Goal: Communication & Community: Answer question/provide support

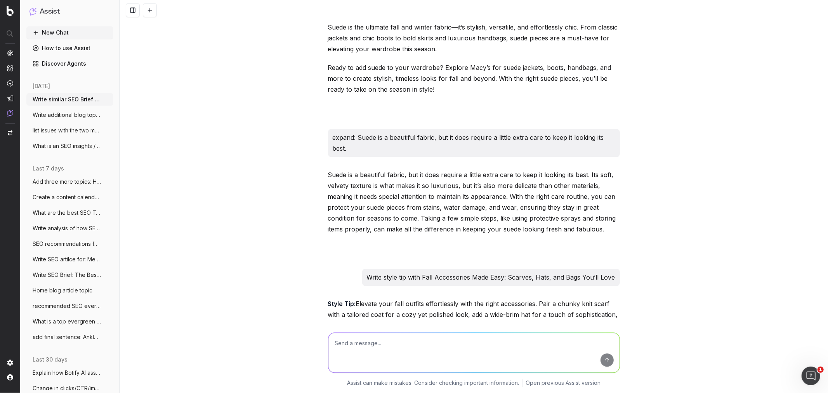
scroll to position [103330, 0]
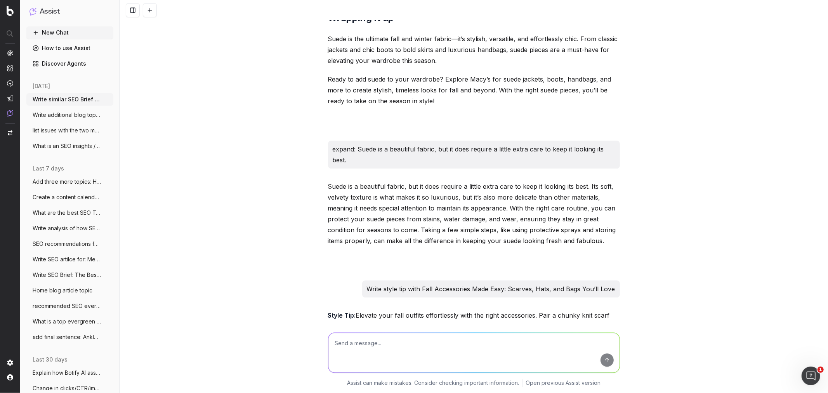
drag, startPoint x: 324, startPoint y: 238, endPoint x: 575, endPoint y: 254, distance: 250.8
click at [400, 347] on textarea at bounding box center [473, 353] width 291 height 40
paste textarea "Essential Wardrobe Staples Every Man Should Own"
click at [329, 345] on textarea "SEO Brief: Essential Wardrobe Staples Every Man Should Own" at bounding box center [473, 353] width 291 height 40
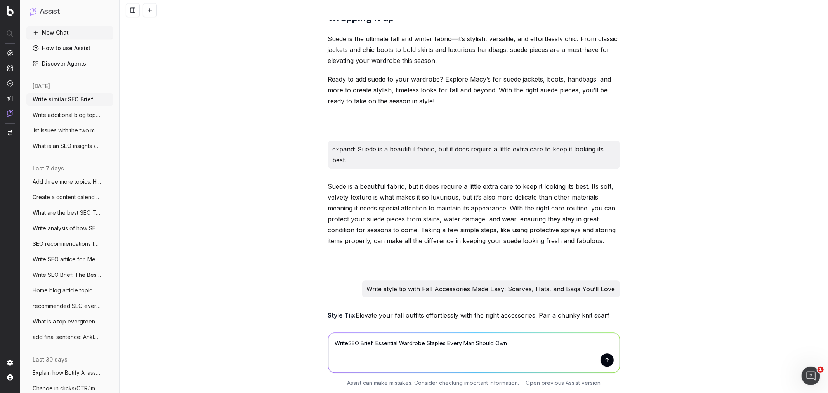
type textarea "Write SEO Brief: Essential Wardrobe Staples Every Man Should Own"
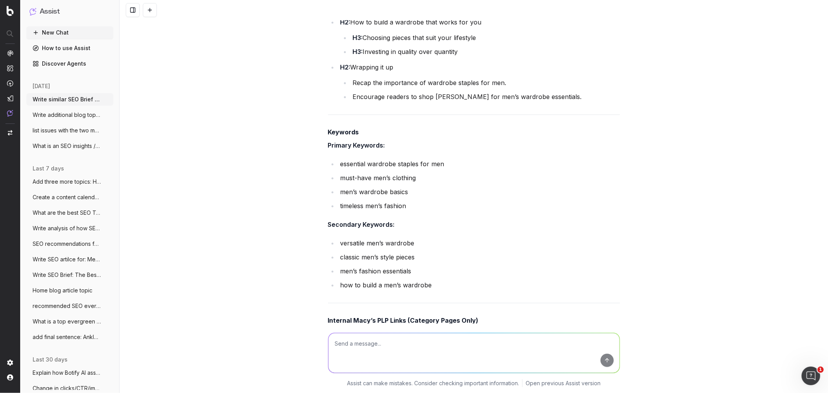
scroll to position [104589, 0]
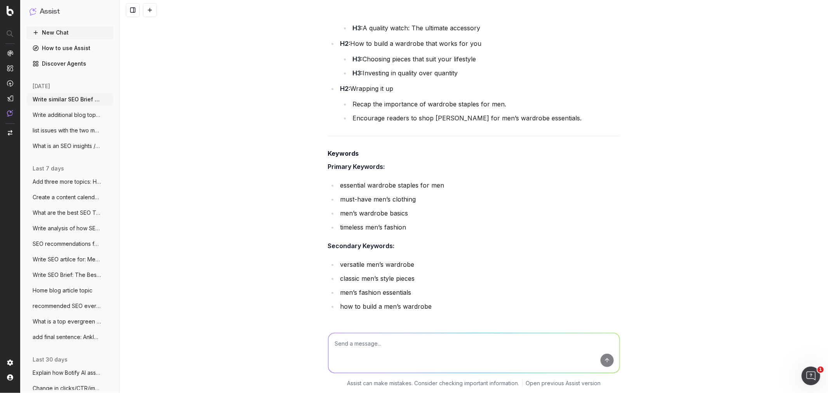
drag, startPoint x: 374, startPoint y: 247, endPoint x: 332, endPoint y: 154, distance: 101.3
click at [332, 154] on div "SEO Brief: Essential Wardrobe Staples Every Man Should Own Meta Title Essential…" at bounding box center [474, 281] width 292 height 1369
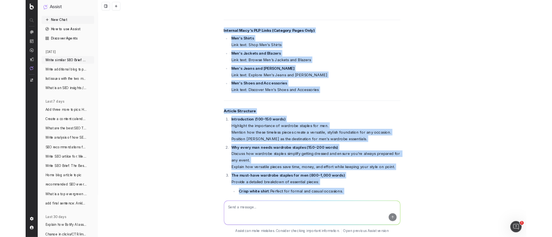
scroll to position [104891, 0]
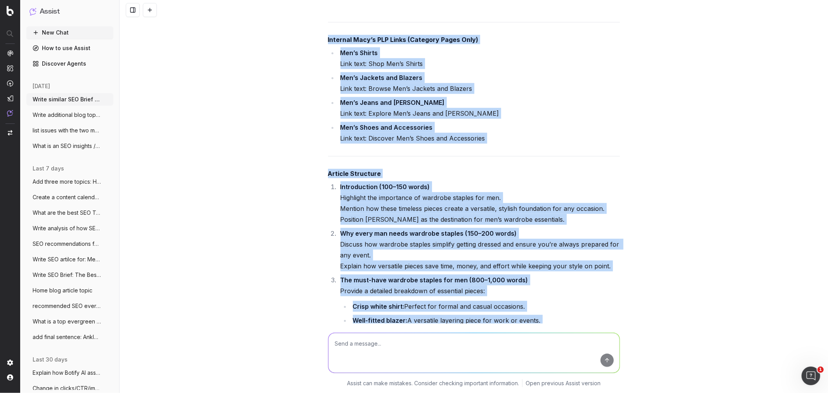
drag, startPoint x: 325, startPoint y: 211, endPoint x: 525, endPoint y: 250, distance: 204.3
copy div "Meta Title Essential Wardrobe Staples Every Man Should Own Meta Description Bui…"
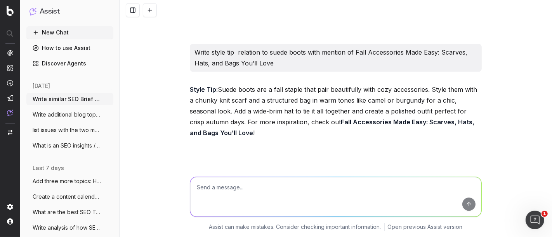
scroll to position [103678, 0]
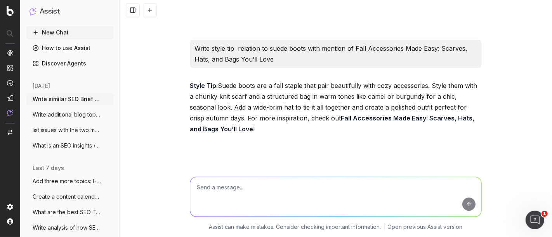
click at [211, 194] on textarea at bounding box center [335, 197] width 291 height 40
type textarea "Write SEO article"
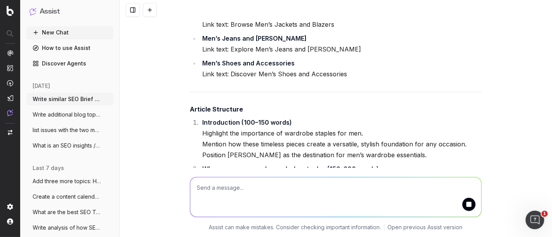
scroll to position [104978, 0]
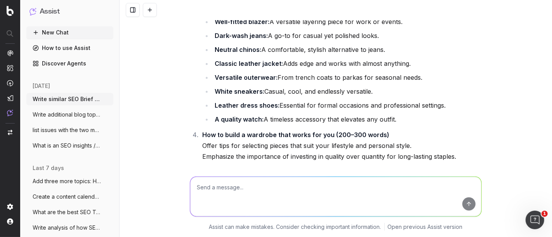
scroll to position [105188, 0]
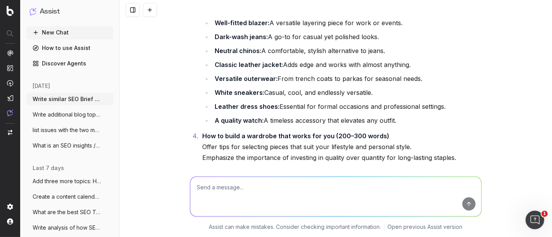
click at [224, 194] on textarea at bounding box center [335, 197] width 291 height 40
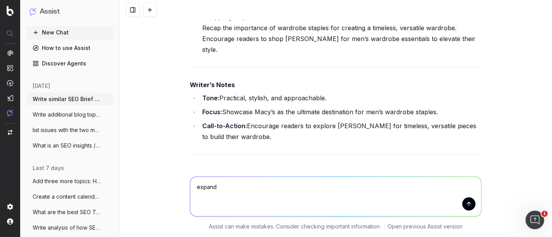
scroll to position [105403, 0]
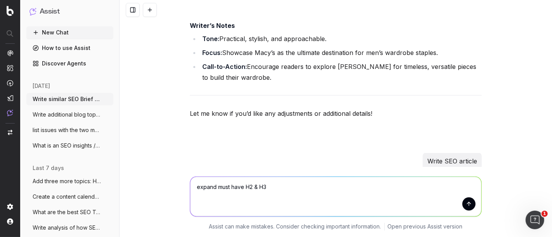
type textarea "expand must have H2 & H3s"
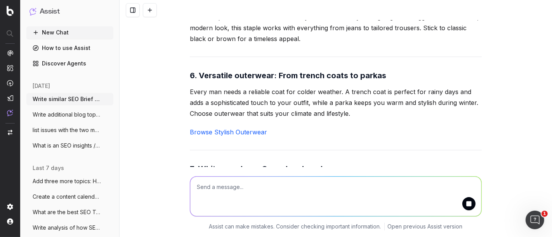
scroll to position [106473, 0]
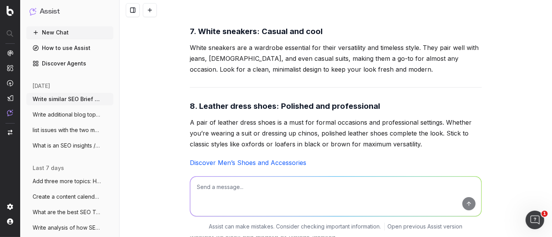
scroll to position [106571, 0]
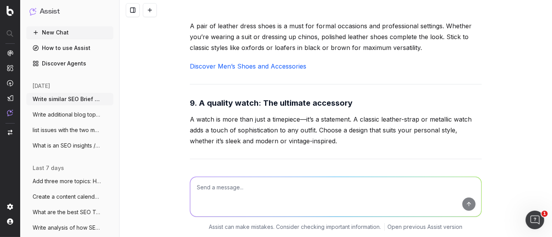
drag, startPoint x: 188, startPoint y: 68, endPoint x: 346, endPoint y: 153, distance: 179.3
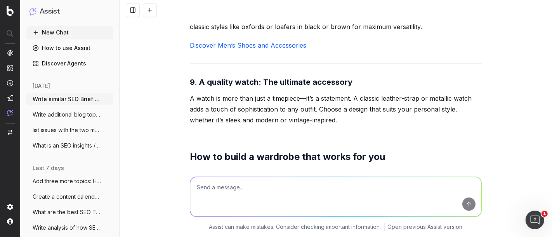
scroll to position [106575, 0]
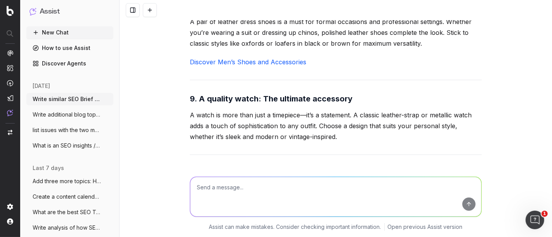
drag, startPoint x: 296, startPoint y: 89, endPoint x: 181, endPoint y: 65, distance: 117.4
click at [181, 65] on div "Write similar SEO Brief for SEO Briefs: Step Into Fall: A Guide to 5 Essential …" at bounding box center [336, 118] width 432 height 237
copy div "Essential Wardrobe Staples Every Man Should Own Building a wardrobe that’s styl…"
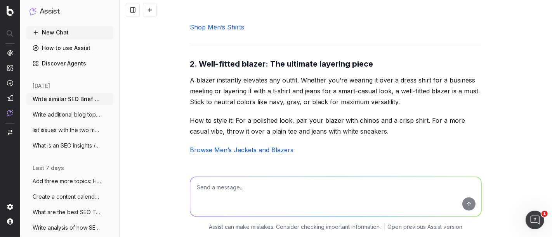
scroll to position [107538, 0]
drag, startPoint x: 276, startPoint y: 64, endPoint x: 385, endPoint y: 71, distance: 109.3
copy strong "From trench coats to parkas"
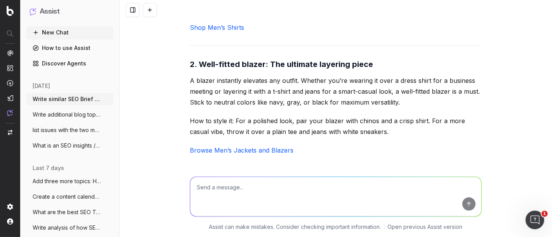
drag, startPoint x: 380, startPoint y: 68, endPoint x: 161, endPoint y: 56, distance: 218.8
click at [161, 56] on div "Write similar SEO Brief for SEO Briefs: Step Into Fall: A Guide to 5 Essential …" at bounding box center [336, 118] width 432 height 237
copy strong "6. Versatile outerwear: From trench coats to parkas"
click at [227, 199] on textarea at bounding box center [335, 197] width 291 height 40
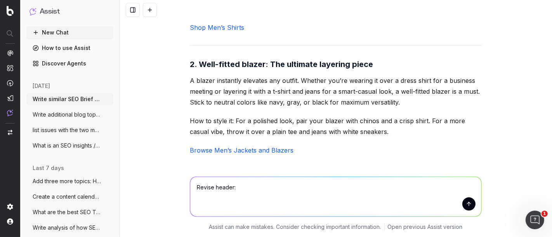
paste textarea "6. Versatile outerwear: From trench coats to parkas"
type textarea "Revise header: 6. Versatile outerwear: From trench coats to parkas"
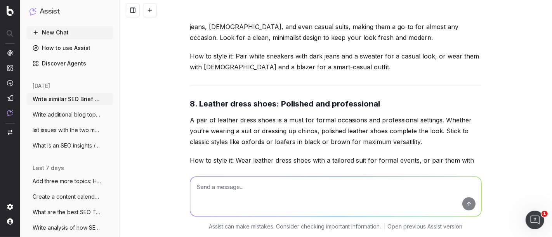
scroll to position [108269, 0]
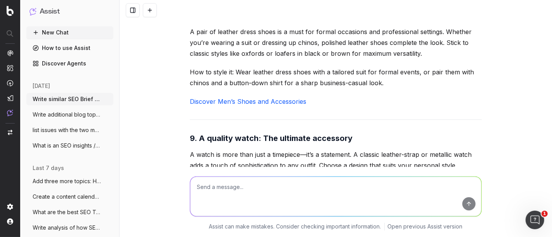
drag, startPoint x: 258, startPoint y: 128, endPoint x: 353, endPoint y: 117, distance: 95.4
drag, startPoint x: 352, startPoint y: 125, endPoint x: 262, endPoint y: 130, distance: 90.5
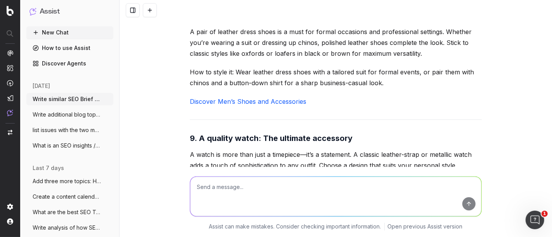
drag, startPoint x: 260, startPoint y: 129, endPoint x: 366, endPoint y: 118, distance: 106.5
copy strong "ssential coats for every season"
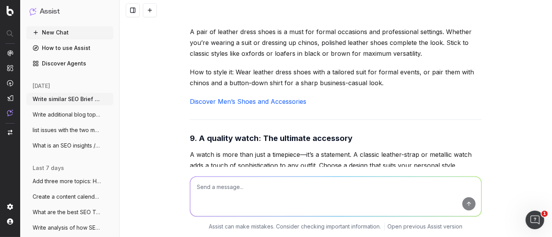
click at [288, 188] on textarea at bounding box center [335, 197] width 291 height 40
paste textarea "A blazer instantly elevates any outfit. a well-fitted blazer is a must. Stick t…"
type textarea "expand: A blazer instantly elevates any outfit. a well-fitted blazer is a must.…"
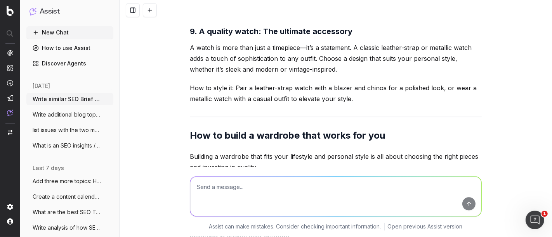
scroll to position [108377, 0]
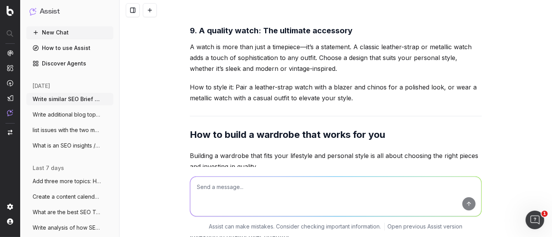
drag, startPoint x: 190, startPoint y: 107, endPoint x: 436, endPoint y: 161, distance: 251.6
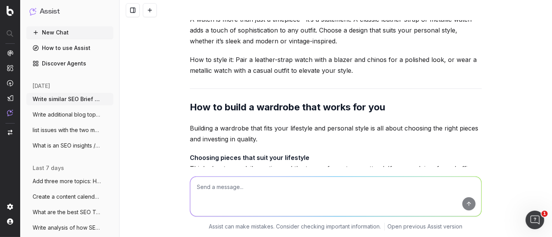
drag, startPoint x: 303, startPoint y: 130, endPoint x: 173, endPoint y: 81, distance: 138.6
click at [173, 81] on div "Write similar SEO Brief for SEO Briefs: Step Into Fall: A Guide to 5 Essential …" at bounding box center [336, 118] width 432 height 237
copy p "A blazer instantly elevates any outfit, taking your look from casual to polishe…"
click at [259, 203] on textarea at bounding box center [335, 197] width 291 height 40
paste textarea "A crisp white shirt is the ultimate wardrobe staple. It’s perfect for formal oc…"
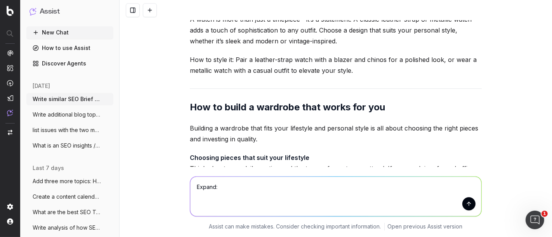
type textarea "Expand: A crisp white shirt is the ultimate wardrobe staple. It’s perfect for f…"
drag, startPoint x: 186, startPoint y: 76, endPoint x: 310, endPoint y: 123, distance: 132.7
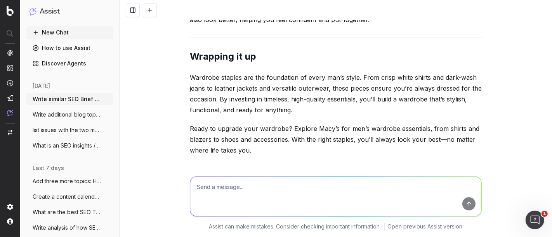
scroll to position [108621, 0]
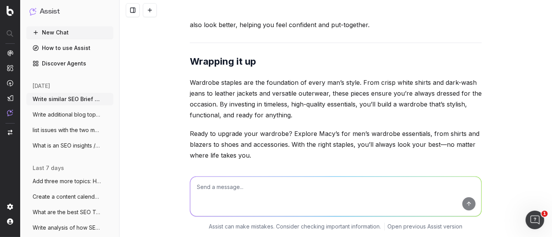
drag, startPoint x: 187, startPoint y: 41, endPoint x: 348, endPoint y: 88, distance: 167.4
copy p "A crisp white shirt is the ultimate wardrobe staple that every man should own. …"
click at [255, 185] on textarea at bounding box center [335, 197] width 291 height 40
drag, startPoint x: 189, startPoint y: 109, endPoint x: 480, endPoint y: 117, distance: 291.1
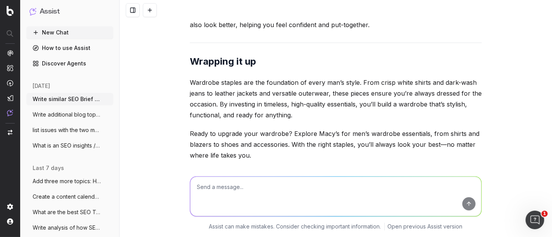
drag, startPoint x: 481, startPoint y: 117, endPoint x: 161, endPoint y: 106, distance: 320.3
click at [161, 106] on div "Write similar SEO Brief for SEO Briefs: Step Into Fall: A Guide to 5 Essential …" at bounding box center [336, 118] width 432 height 237
copy p "The key to making a white shirt work for any outfit is the fit and fabric. A we…"
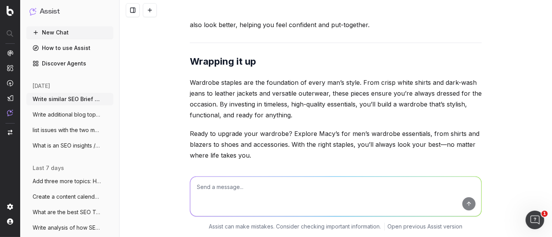
click at [236, 196] on textarea at bounding box center [335, 197] width 291 height 40
paste textarea "Dark-wash jeans are a go-to for casual yet polished looks. Choose a slim or str…"
type textarea "expand: Dark-wash jeans are a go-to for casual yet polished looks. Choose a sli…"
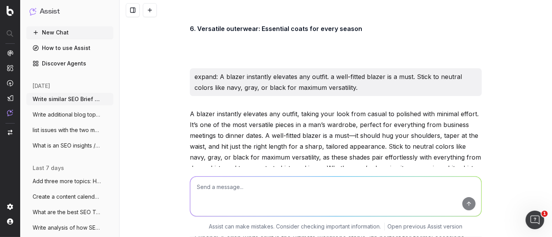
scroll to position [108800, 0]
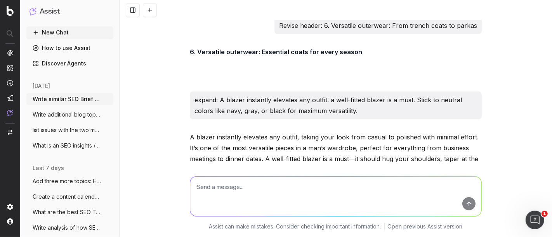
drag, startPoint x: 188, startPoint y: 66, endPoint x: 401, endPoint y: 94, distance: 214.8
drag, startPoint x: 186, startPoint y: 130, endPoint x: 480, endPoint y: 128, distance: 293.8
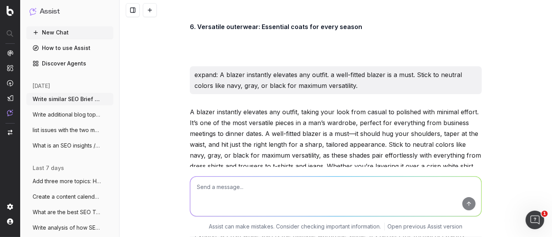
scroll to position [108825, 0]
drag, startPoint x: 399, startPoint y: 149, endPoint x: 179, endPoint y: 100, distance: 225.9
click at [179, 100] on div "Write similar SEO Brief for SEO Briefs: Step Into Fall: A Guide to 5 Essential …" at bounding box center [336, 118] width 432 height 237
copy p "When choosing the right pair, opt for a slim or straight fit to achieve a moder…"
click at [263, 204] on textarea at bounding box center [335, 197] width 291 height 40
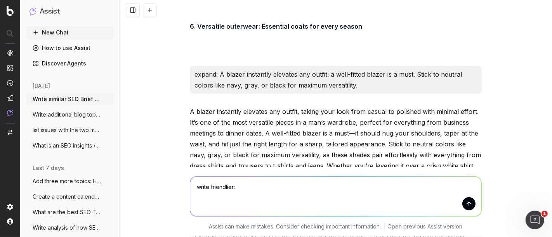
paste textarea "Dark-wash jeans are a go-to for casual yet polished looks. When choosing the ri…"
type textarea "write friendlier: Dark-wash jeans are a go-to for casual yet polished looks. Wh…"
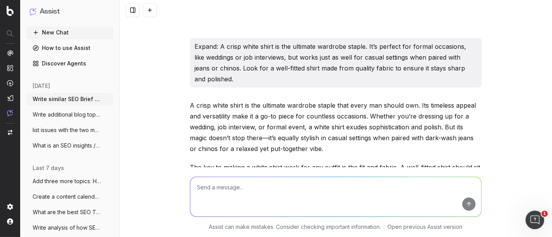
scroll to position [109013, 0]
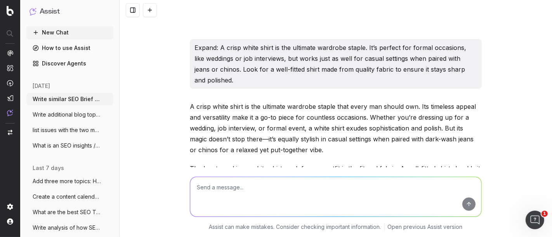
drag, startPoint x: 186, startPoint y: 76, endPoint x: 423, endPoint y: 128, distance: 243.1
copy p "Dark-wash jeans are a wardrobe hero when it comes to casual yet polished looks.…"
click at [227, 205] on textarea at bounding box center [335, 197] width 291 height 40
paste textarea "Chinos are a comfortable, stylish alternative to jeans. Their versatility makes…"
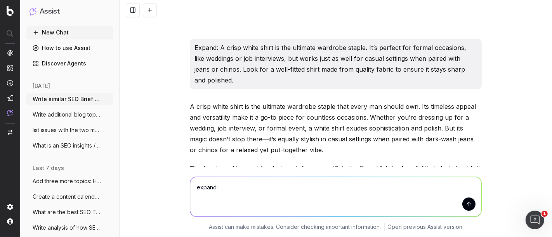
type textarea "expand: Chinos are a comfortable, stylish alternative to jeans. Their versatili…"
drag, startPoint x: 186, startPoint y: 75, endPoint x: 468, endPoint y: 113, distance: 283.8
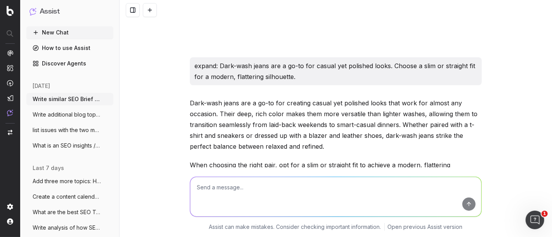
scroll to position [109203, 0]
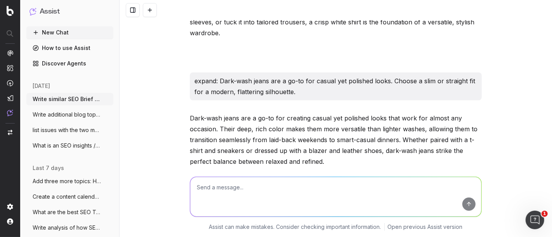
drag, startPoint x: 192, startPoint y: 37, endPoint x: 221, endPoint y: 52, distance: 33.3
drag, startPoint x: 192, startPoint y: 42, endPoint x: 459, endPoint y: 67, distance: 267.8
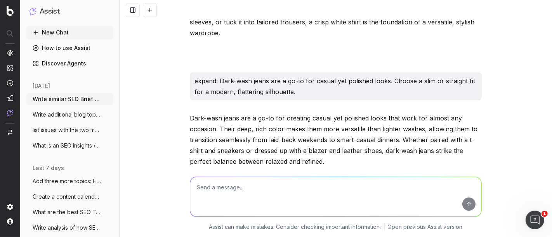
drag, startPoint x: 273, startPoint y: 110, endPoint x: 438, endPoint y: 123, distance: 165.1
copy p "Neutral tones like khaki, navy, and olive are especially versatile, as they pai…"
click at [257, 173] on div at bounding box center [336, 196] width 298 height 56
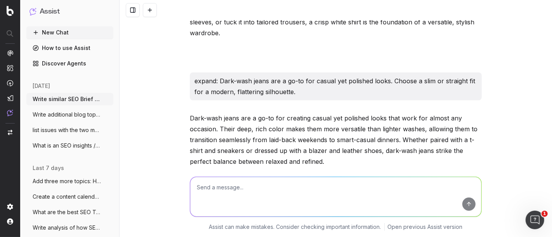
click at [249, 200] on textarea at bounding box center [335, 197] width 291 height 40
type textarea "how to wear chinos"
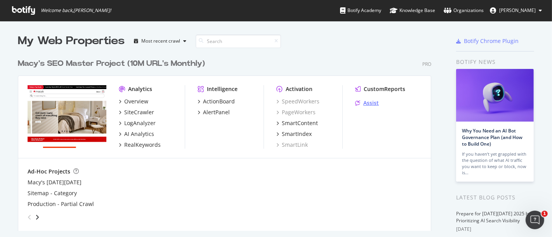
click at [369, 101] on div "Assist" at bounding box center [371, 103] width 16 height 8
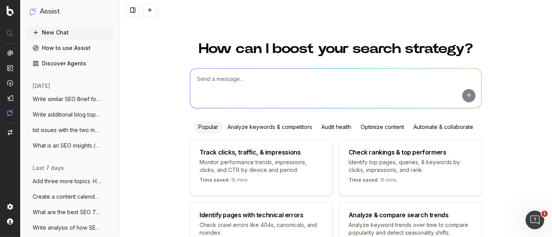
scroll to position [56, 0]
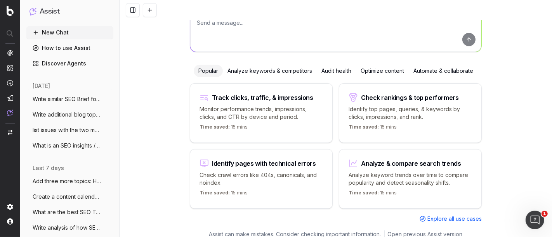
click at [57, 94] on button "Write similar SEO Brief for SEO Briefs:" at bounding box center [69, 99] width 87 height 12
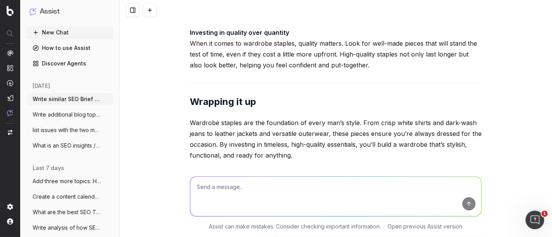
scroll to position [109816, 0]
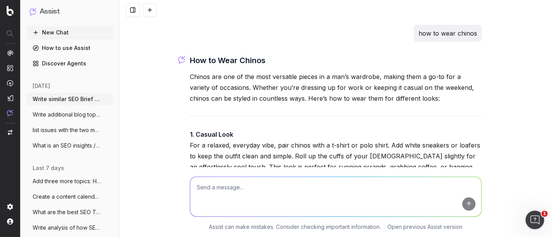
drag, startPoint x: 270, startPoint y: 94, endPoint x: 231, endPoint y: 74, distance: 44.1
drag, startPoint x: 229, startPoint y: 89, endPoint x: 210, endPoint y: 61, distance: 34.1
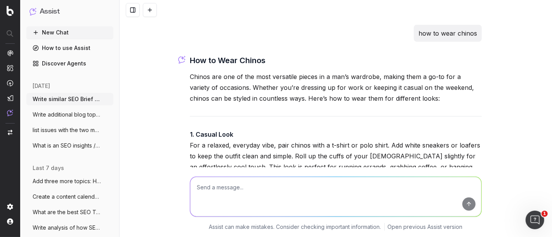
copy p "Chinos look best when they fit well. Aim for a slim or straight fit that tapers…"
click at [247, 197] on textarea at bounding box center [335, 197] width 291 height 40
paste textarea "Chinos are a comfortable, stylish alternative to jeans. Chinos look best when t…"
type textarea "revise: Chinos are a comfortable, stylish alternative to jeans. Chinos look bes…"
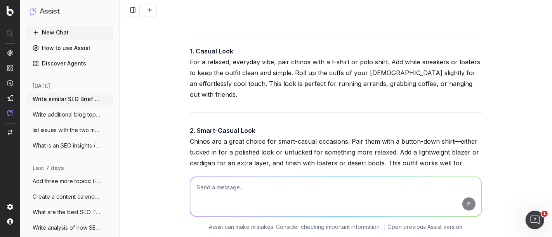
scroll to position [109999, 0]
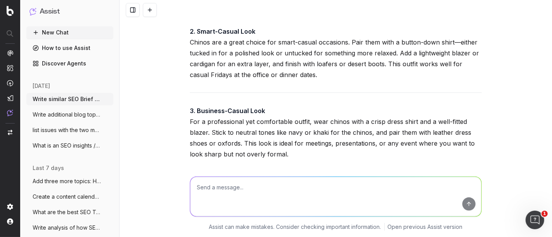
drag, startPoint x: 203, startPoint y: 126, endPoint x: 186, endPoint y: 64, distance: 64.4
copy p "Chinos are a comfortable and stylish alternative to jeans, offering a polished …"
click at [237, 191] on textarea at bounding box center [335, 197] width 291 height 40
paste textarea "A leather jacket adds instant cool to any outfit. Whether you’re going for a ru…"
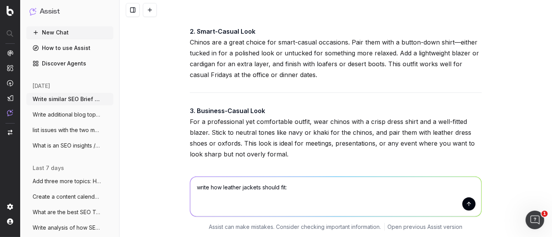
type textarea "write how leather jackets should fit: A leather jacket adds instant cool to any…"
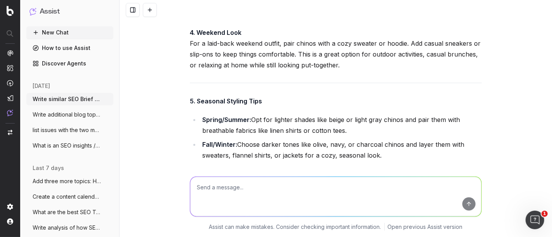
scroll to position [110160, 0]
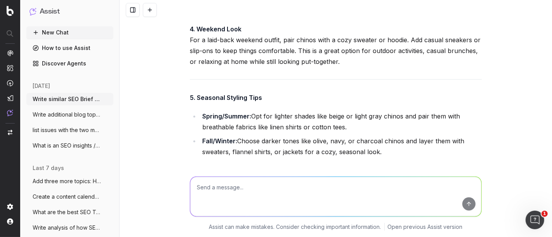
drag, startPoint x: 189, startPoint y: 62, endPoint x: 361, endPoint y: 129, distance: 185.0
drag, startPoint x: 368, startPoint y: 131, endPoint x: 188, endPoint y: 66, distance: 191.5
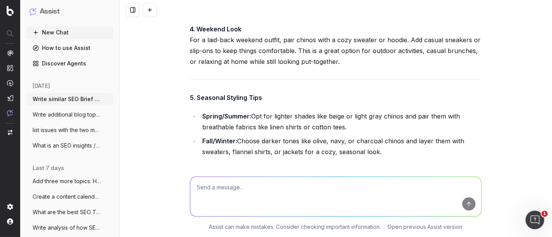
click at [214, 194] on textarea at bounding box center [335, 197] width 291 height 40
type textarea "make shorter"
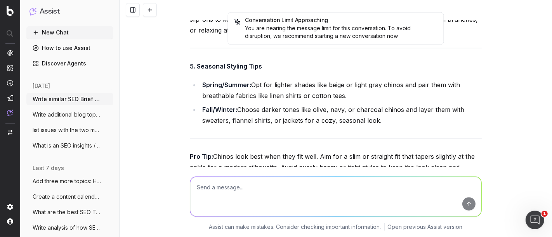
scroll to position [110189, 0]
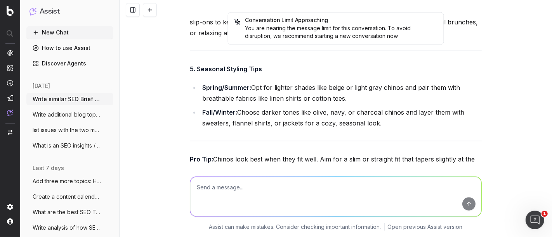
copy div "A leather jacket adds instant cool to any outfit, whether you’re going for a ru…"
click at [246, 175] on div at bounding box center [336, 196] width 298 height 56
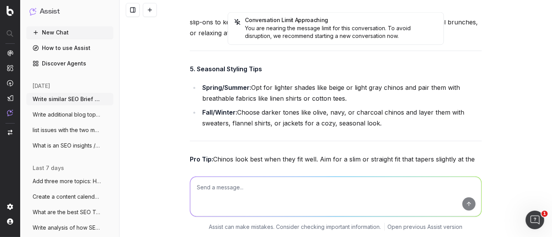
click at [245, 205] on textarea at bounding box center [335, 197] width 291 height 40
paste textarea "Every man needs a reliable coat for colder weather. A trench coat is perfect fo…"
type textarea "write how jackets should fit: Every man needs a reliable coat for colder weathe…"
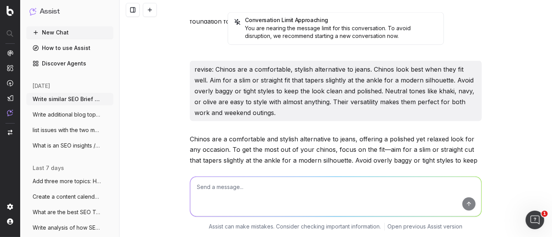
scroll to position [110390, 0]
drag, startPoint x: 191, startPoint y: 97, endPoint x: 390, endPoint y: 135, distance: 202.7
drag, startPoint x: 452, startPoint y: 141, endPoint x: 180, endPoint y: 102, distance: 275.3
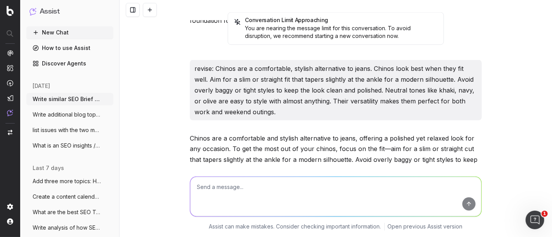
click at [180, 102] on div "Conversation Limit Approaching You are nearing the message limit for this conve…" at bounding box center [336, 118] width 432 height 237
drag, startPoint x: 463, startPoint y: 151, endPoint x: 183, endPoint y: 94, distance: 286.3
click at [183, 94] on div "Conversation Limit Approaching You are nearing the message limit for this conve…" at bounding box center [336, 118] width 432 height 237
drag, startPoint x: 394, startPoint y: 122, endPoint x: 422, endPoint y: 134, distance: 30.8
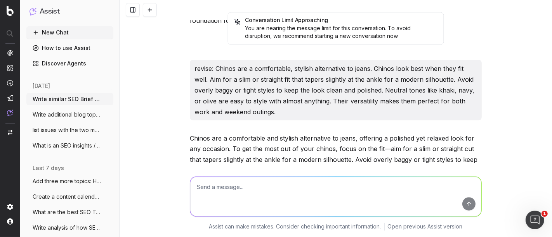
drag, startPoint x: 433, startPoint y: 133, endPoint x: 183, endPoint y: 90, distance: 253.7
click at [183, 90] on div "Conversation Limit Approaching You are nearing the message limit for this conve…" at bounding box center [336, 118] width 432 height 237
copy p "Every man needs a reliable coat for colder weather, and the right fit makes all…"
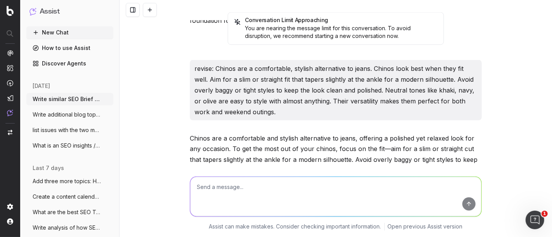
click at [250, 197] on textarea at bounding box center [335, 197] width 291 height 40
paste textarea "White sneakers are a wardrobe essential for their versatility and timeless styl…"
type textarea "expand: White sneakers are a wardrobe essential for their versatility and timel…"
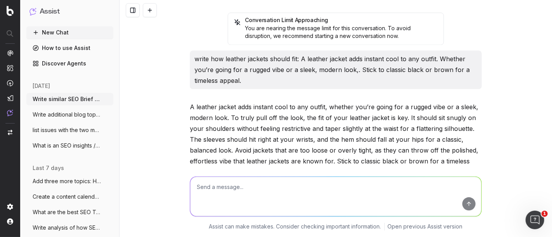
scroll to position [110583, 0]
drag, startPoint x: 184, startPoint y: 110, endPoint x: 402, endPoint y: 140, distance: 220.9
copy p "When choosing the perfect pair, opt for a clean, minimalist design with subtle …"
click at [234, 212] on textarea at bounding box center [335, 197] width 291 height 40
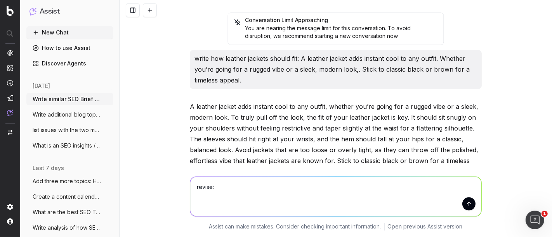
paste textarea "White sneakers are a wardrobe essential for their versatility and timeless styl…"
type textarea "revise: White sneakers are a wardrobe essential for their versatility and timel…"
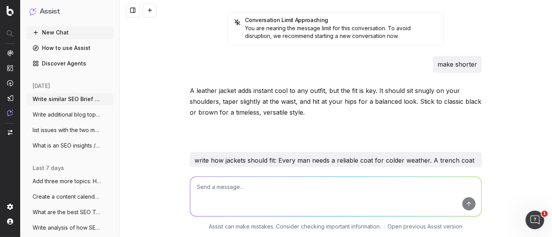
scroll to position [110760, 0]
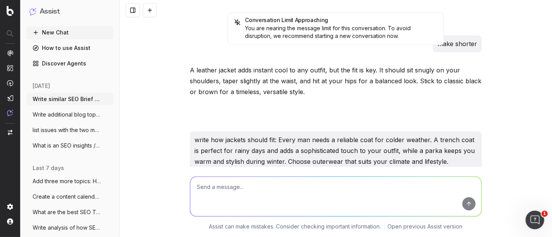
drag, startPoint x: 268, startPoint y: 152, endPoint x: 182, endPoint y: 104, distance: 98.8
click at [182, 104] on div "Conversation Limit Approaching You are nearing the message limit for this conve…" at bounding box center [336, 118] width 432 height 237
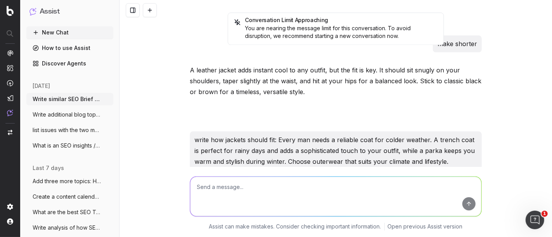
drag, startPoint x: 186, startPoint y: 95, endPoint x: 276, endPoint y: 151, distance: 106.0
copy p "White sneakers are a wardrobe essential thanks to their versatility and timeles…"
click at [231, 197] on textarea at bounding box center [335, 197] width 291 height 40
paste textarea "White sneakers are a wardrobe essential thanks to their versatility and timeles…"
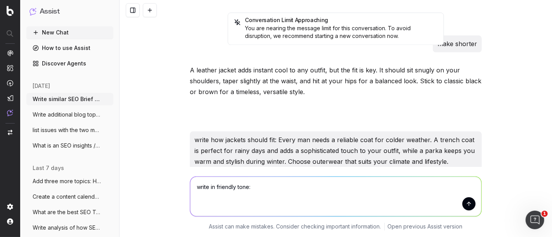
type textarea "write in friendly tone: White sneakers are a wardrobe essential thanks to their…"
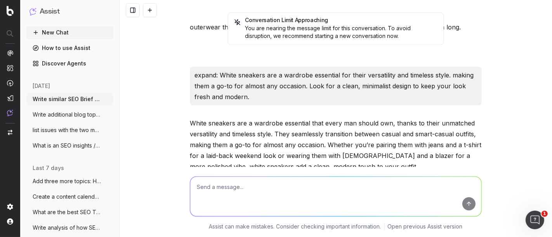
scroll to position [110949, 0]
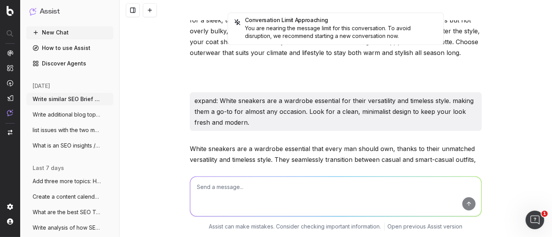
drag, startPoint x: 241, startPoint y: 153, endPoint x: 189, endPoint y: 90, distance: 81.3
copy p "White sneakers are a must-have in any wardrobe—they’re versatile, timeless, and…"
click at [224, 209] on textarea at bounding box center [335, 197] width 291 height 40
paste textarea "A pair of leather dress shoes is a must for formal occasions and professional s…"
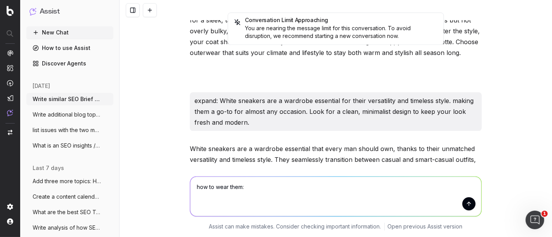
type textarea "how to wear them: A pair of leather dress shoes is a must for formal occasions …"
click at [224, 209] on textarea at bounding box center [335, 197] width 291 height 40
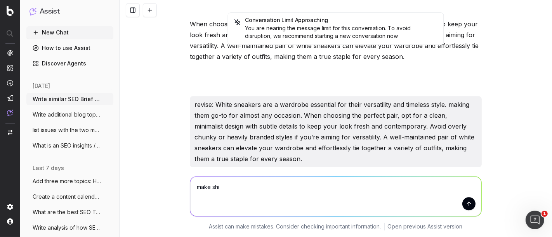
drag, startPoint x: 291, startPoint y: 193, endPoint x: 194, endPoint y: 189, distance: 96.3
click at [194, 189] on textarea "make shi" at bounding box center [335, 197] width 291 height 40
type textarea "how to choose"
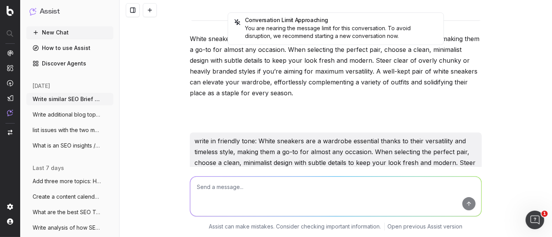
scroll to position [111283, 0]
drag, startPoint x: 185, startPoint y: 71, endPoint x: 276, endPoint y: 105, distance: 97.4
copy p "Choosing the right pair of leather dress shoes is all about balancing style, co…"
click at [242, 198] on textarea at bounding box center [335, 197] width 291 height 40
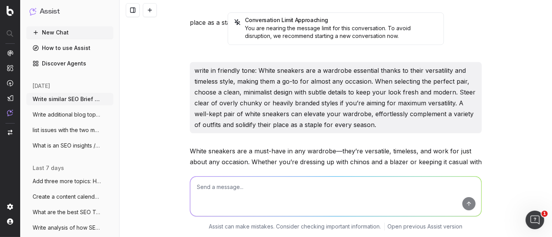
scroll to position [111353, 0]
type textarea "make one paragraph"
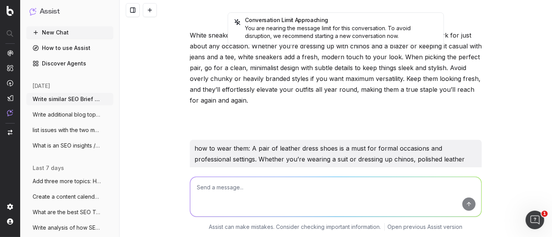
scroll to position [111470, 0]
drag, startPoint x: 186, startPoint y: 85, endPoint x: 403, endPoint y: 150, distance: 226.6
copy p "When choosing the perfect leather dress shoes, focus on style, comfort, and ver…"
click at [236, 196] on textarea at bounding box center [335, 197] width 291 height 40
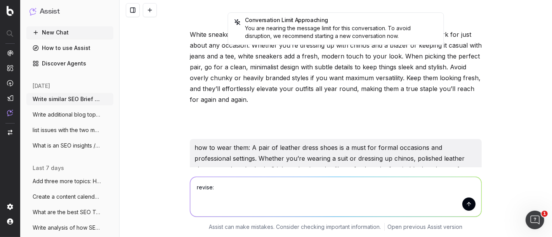
paste textarea "When choosing the perfect leather dress shoes, focus on style, comfort, and ver…"
type textarea "revise: When choosing the perfect leather dress shoes, focus on style, comfort,…"
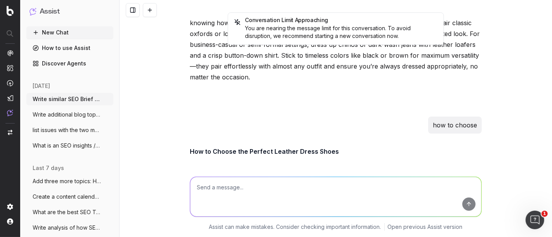
scroll to position [111669, 0]
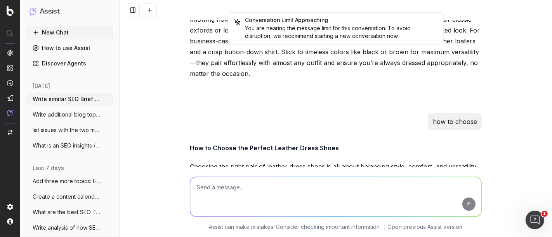
drag, startPoint x: 457, startPoint y: 133, endPoint x: 186, endPoint y: 89, distance: 273.9
copy p "When selecting the perfect leather dress shoes, prioritize style, comfort, and …"
click at [229, 186] on textarea at bounding box center [335, 197] width 291 height 40
type textarea "a"
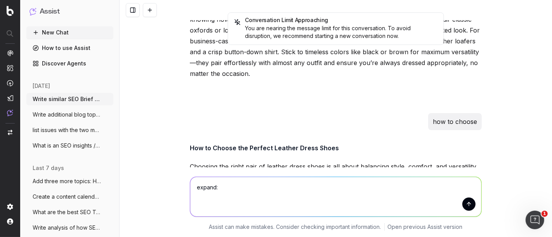
paste textarea "A watch is more than just a timepiece—it’s a statement. A classic leather-strap…"
type textarea "expand: A watch is more than just a timepiece—it’s a statement. A classic leath…"
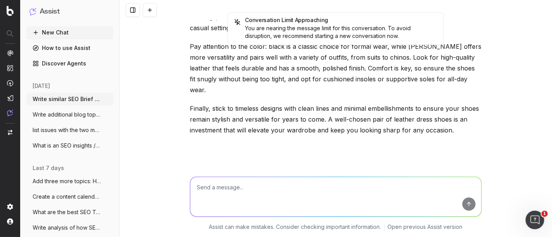
scroll to position [111841, 0]
drag, startPoint x: 192, startPoint y: 60, endPoint x: 390, endPoint y: 94, distance: 200.9
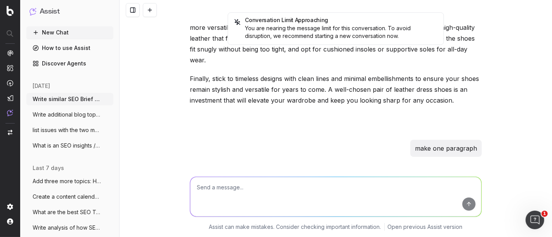
scroll to position [111871, 0]
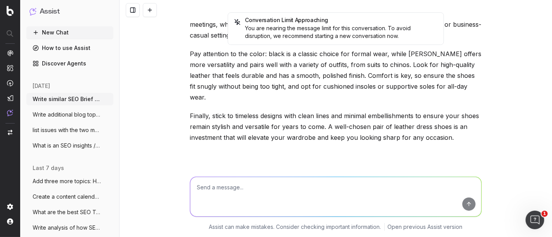
scroll to position [111833, 0]
drag, startPoint x: 455, startPoint y: 126, endPoint x: 187, endPoint y: 83, distance: 271.5
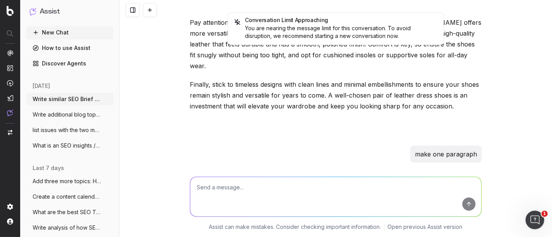
scroll to position [111831, 0]
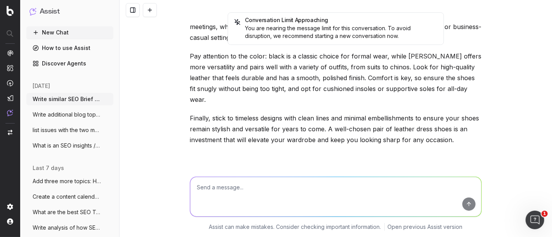
drag, startPoint x: 200, startPoint y: 75, endPoint x: 188, endPoint y: 71, distance: 13.0
drag, startPoint x: 188, startPoint y: 71, endPoint x: 450, endPoint y: 126, distance: 267.5
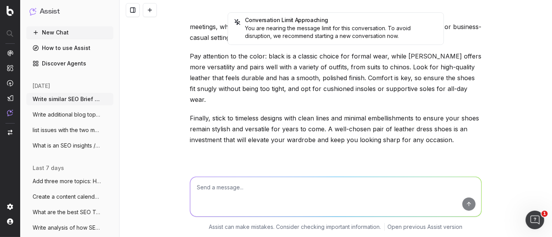
click at [243, 204] on textarea at bounding box center [335, 197] width 291 height 40
paste textarea "A watch is more than just a timepiece—it’s a statement. A classic leather-strap…"
type textarea "Add sentence: A watch is more than just a timepiece—it’s a statement. A classic…"
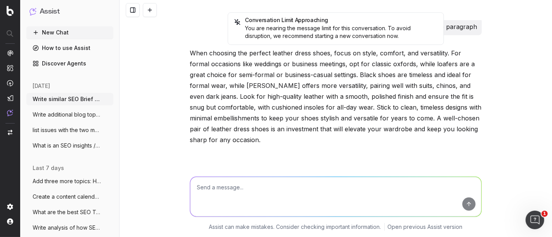
scroll to position [112018, 0]
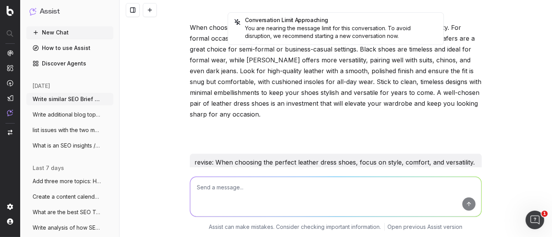
drag, startPoint x: 186, startPoint y: 94, endPoint x: 329, endPoint y: 131, distance: 148.1
click at [239, 197] on textarea at bounding box center [335, 197] width 291 height 40
paste textarea "How to Build a Skincare Routine for Oily Skin"
type textarea "Write SEO Brief for: How to Build a Skincare Routine for Oily Skin"
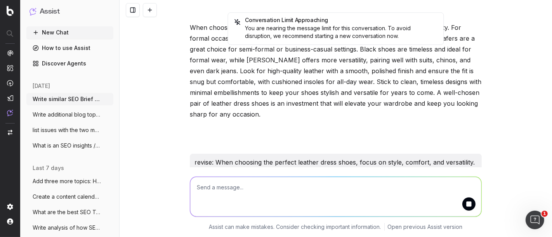
scroll to position [112058, 0]
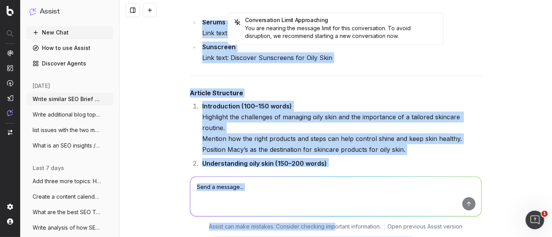
scroll to position [113576, 0]
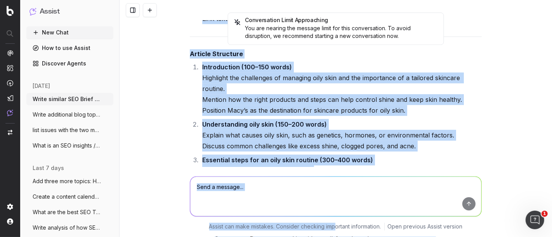
drag, startPoint x: 188, startPoint y: 84, endPoint x: 296, endPoint y: 94, distance: 108.7
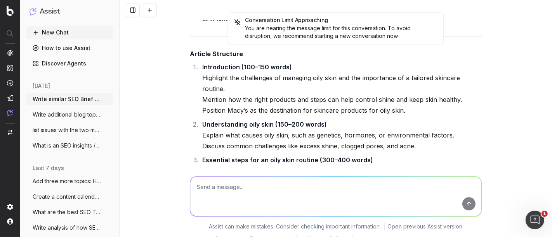
click at [236, 206] on textarea at bounding box center [335, 197] width 291 height 40
type textarea "Write SEO article"
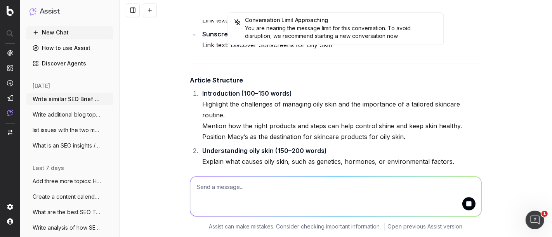
scroll to position [113617, 0]
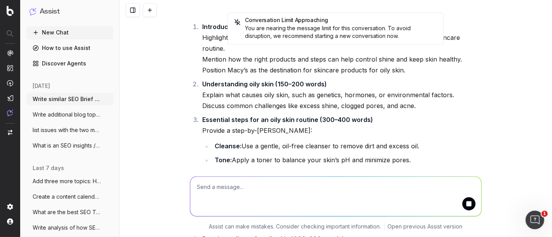
click at [227, 189] on div "Conversation Limit Approaching You are nearing the message limit for this conve…" at bounding box center [336, 118] width 432 height 237
click at [214, 203] on textarea at bounding box center [335, 197] width 291 height 40
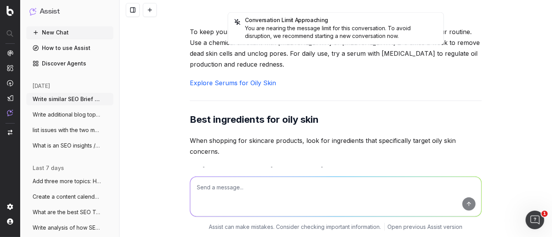
scroll to position [115095, 0]
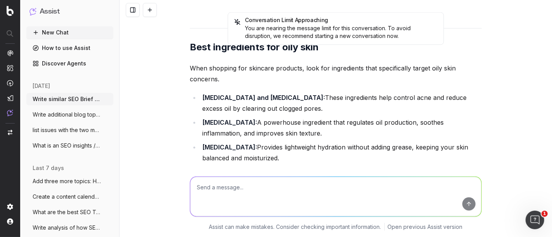
click at [234, 195] on textarea at bounding box center [335, 197] width 291 height 40
type textarea "Write friendly tone and omit any health claims"
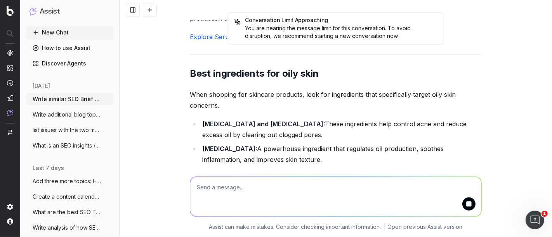
scroll to position [115136, 0]
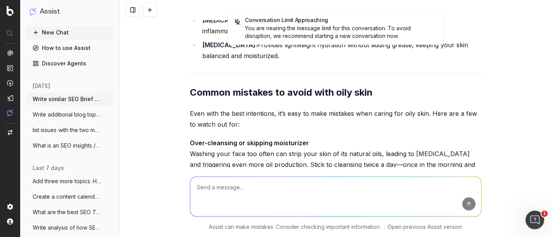
scroll to position [115180, 0]
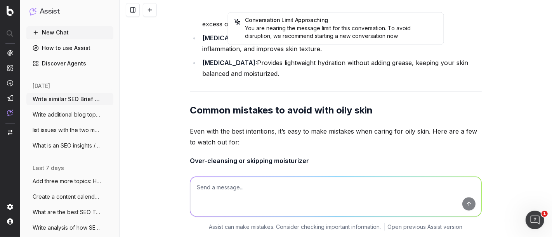
drag, startPoint x: 465, startPoint y: 91, endPoint x: 183, endPoint y: 158, distance: 290.3
click at [183, 158] on div "Conversation Limit Approaching You are nearing the message limit for this conve…" at bounding box center [336, 118] width 432 height 237
click at [250, 206] on textarea at bounding box center [335, 197] width 291 height 40
paste textarea "Your skincare routine can change slightly depending on the time of day."
type textarea "add sentences: Your skincare routine can change slightly depending on the time …"
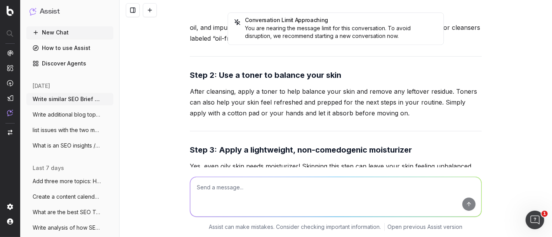
scroll to position [116516, 0]
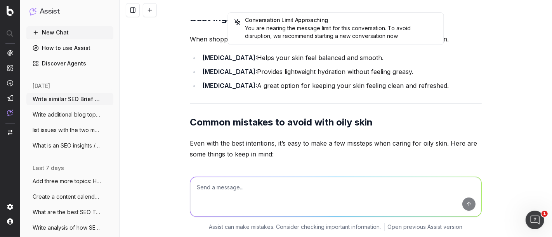
drag, startPoint x: 186, startPoint y: 82, endPoint x: 373, endPoint y: 126, distance: 191.7
click at [236, 187] on textarea at bounding box center [335, 197] width 291 height 40
paste textarea "How to adjust your routine for day and night Your skincare routine can change s…"
type textarea "expand: How to adjust your routine for day and night Your skincare routine can …"
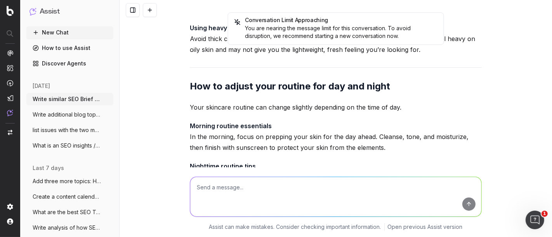
scroll to position [116743, 0]
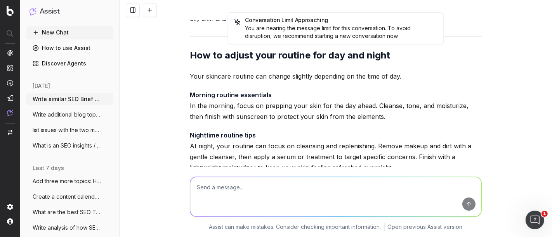
drag, startPoint x: 183, startPoint y: 106, endPoint x: 351, endPoint y: 129, distance: 170.1
click at [351, 129] on div "Conversation Limit Approaching You are nearing the message limit for this conve…" at bounding box center [336, 118] width 432 height 237
drag, startPoint x: 185, startPoint y: 107, endPoint x: 288, endPoint y: 194, distance: 135.2
click at [288, 194] on div "Conversation Limit Approaching You are nearing the message limit for this conve…" at bounding box center [336, 118] width 432 height 237
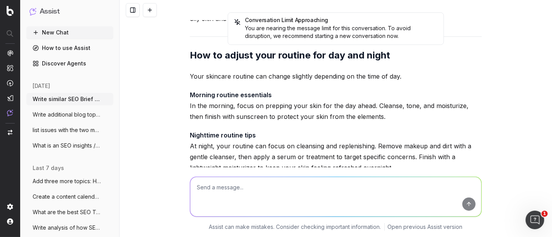
drag, startPoint x: 187, startPoint y: 108, endPoint x: 324, endPoint y: 151, distance: 143.6
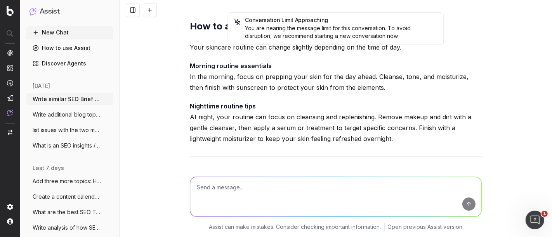
scroll to position [116758, 0]
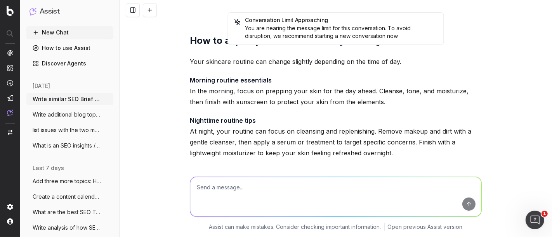
drag, startPoint x: 348, startPoint y: 125, endPoint x: 186, endPoint y: 91, distance: 165.6
click at [238, 203] on textarea at bounding box center [335, 197] width 291 height 40
paste textarea "At night, your skincare routine shifts to focus on cleansing and replenishing y…"
type textarea "make list: At night, your skincare routine shifts to focus on cleansing and rep…"
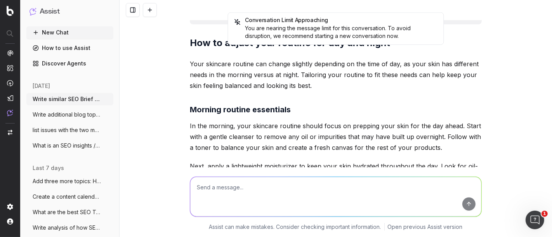
scroll to position [117228, 0]
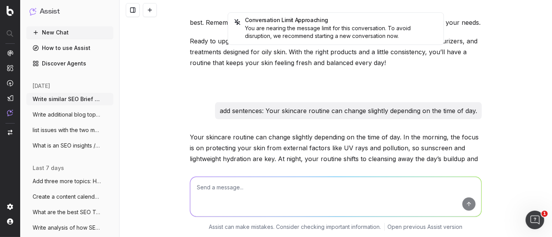
drag, startPoint x: 300, startPoint y: 131, endPoint x: 183, endPoint y: 81, distance: 127.6
click at [183, 81] on div "Conversation Limit Approaching You are nearing the message limit for this conve…" at bounding box center [336, 118] width 432 height 237
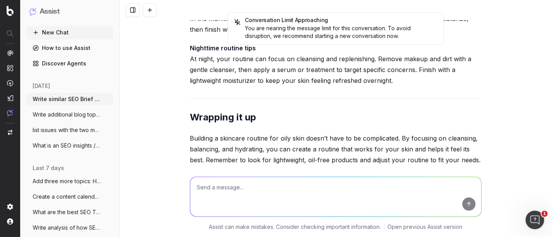
scroll to position [116787, 0]
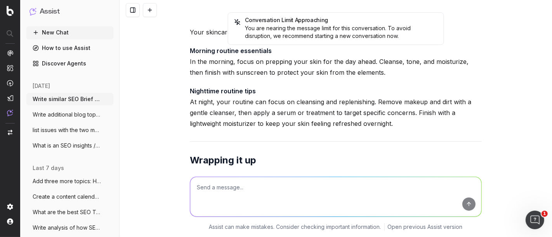
drag, startPoint x: 202, startPoint y: 79, endPoint x: 182, endPoint y: 110, distance: 36.9
click at [182, 110] on div "Conversation Limit Approaching You are nearing the message limit for this conve…" at bounding box center [336, 118] width 432 height 237
click at [226, 190] on textarea at bounding box center [335, 197] width 291 height 40
paste textarea "Morning routine essentials In the morning, your skincare routine should focus o…"
type textarea "make list: Morning routine essentials In the morning, your skincare routine sho…"
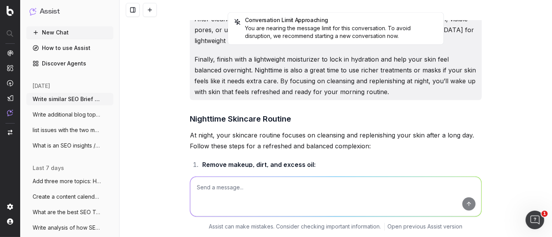
scroll to position [117770, 0]
drag, startPoint x: 188, startPoint y: 52, endPoint x: 336, endPoint y: 203, distance: 211.3
click at [336, 203] on div "Conversation Limit Approaching You are nearing the message limit for this conve…" at bounding box center [336, 118] width 432 height 237
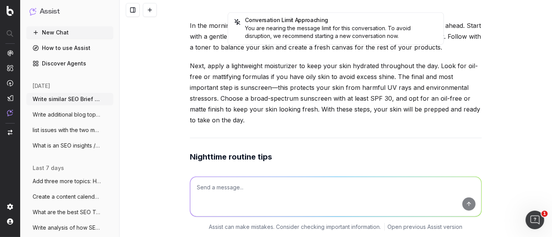
scroll to position [117324, 0]
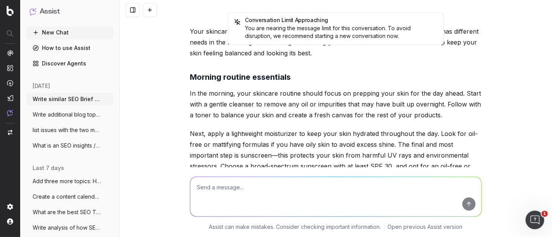
drag, startPoint x: 299, startPoint y: 158, endPoint x: 179, endPoint y: 62, distance: 154.1
click at [179, 62] on div "Conversation Limit Approaching You are nearing the message limit for this conve…" at bounding box center [336, 118] width 432 height 237
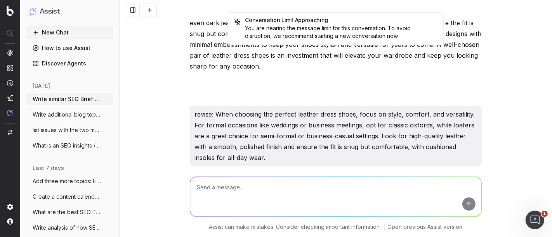
scroll to position [112132, 0]
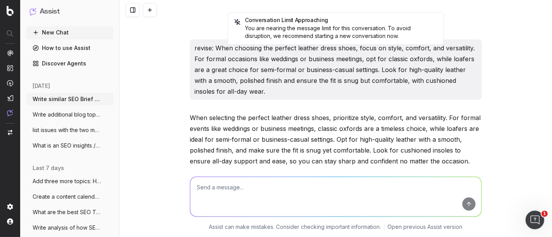
drag, startPoint x: 399, startPoint y: 86, endPoint x: 227, endPoint y: 85, distance: 171.1
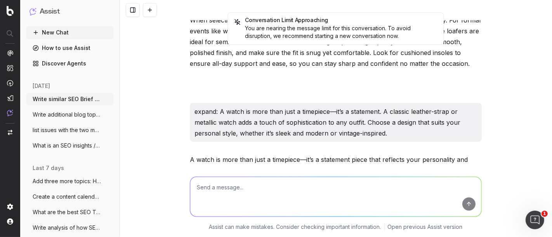
scroll to position [112233, 0]
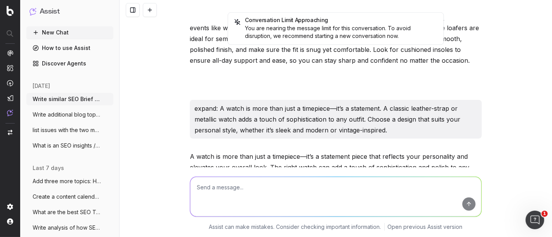
click at [229, 191] on textarea at bounding box center [335, 197] width 291 height 40
paste textarea "Before diving into the routine, let’s take a moment to understand what makes oi…"
type textarea "add sentences: Before diving into the routine, let’s take a moment to understan…"
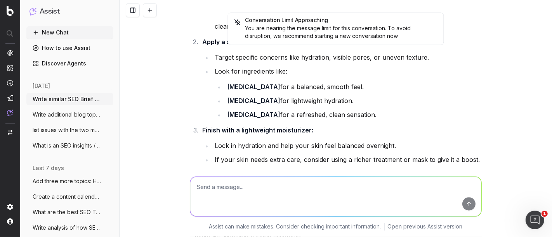
scroll to position [118040, 0]
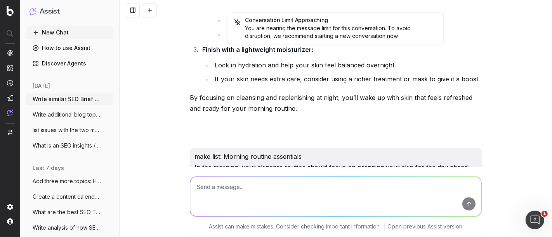
drag, startPoint x: 244, startPoint y: 132, endPoint x: 258, endPoint y: 99, distance: 35.9
drag, startPoint x: 288, startPoint y: 101, endPoint x: 354, endPoint y: 142, distance: 77.6
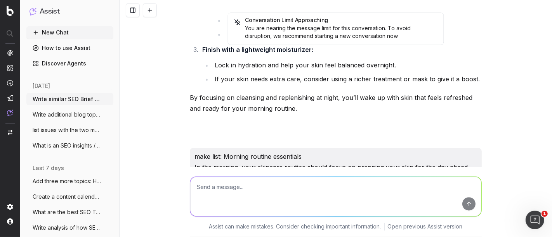
click at [231, 194] on textarea at bounding box center [335, 197] width 291 height 40
click at [221, 189] on textarea at bounding box center [335, 197] width 291 height 40
paste textarea "Understanding oily skin Understanding how your skin works is the first step to …"
type textarea "and intro sentences: Understanding oily skin Understanding how your skin works …"
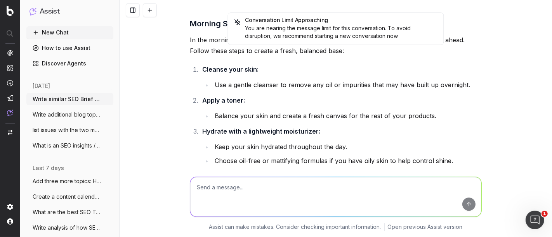
scroll to position [118316, 0]
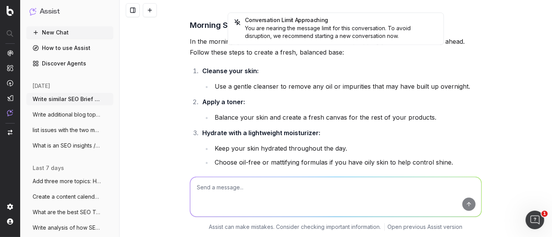
drag, startPoint x: 187, startPoint y: 90, endPoint x: 453, endPoint y: 111, distance: 267.0
click at [221, 195] on textarea at bounding box center [335, 197] width 291 height 40
paste textarea "When shopping for skin care products, look for ingredients that work well with …"
type textarea "write intro section: When shopping for [MEDICAL_DATA] products, look for ingred…"
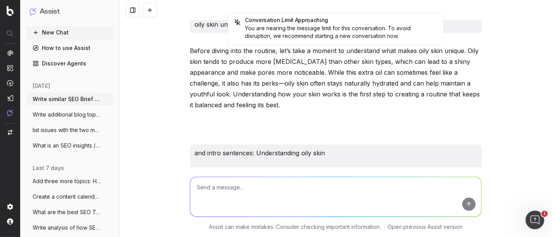
scroll to position [118587, 0]
drag, startPoint x: 188, startPoint y: 83, endPoint x: 388, endPoint y: 107, distance: 202.1
drag, startPoint x: 268, startPoint y: 104, endPoint x: 174, endPoint y: 80, distance: 96.5
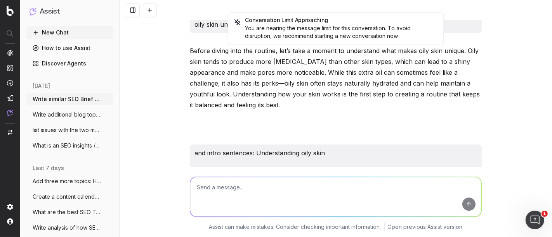
click at [174, 80] on div "Conversation Limit Approaching You are nearing the message limit for this conve…" at bounding box center [336, 118] width 432 height 237
click at [250, 185] on textarea at bounding box center [335, 197] width 291 height 40
paste textarea "Common mistakes to avoid with oily skin Even with the best intentions, it’s eas…"
type textarea "make intro section: Common mistakes to avoid with oily skin Even with the best …"
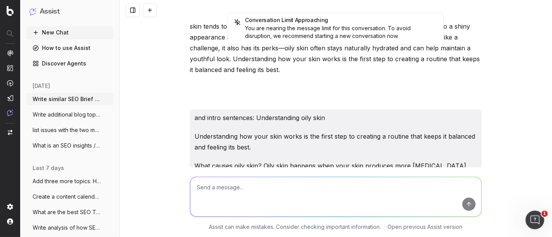
scroll to position [118752, 0]
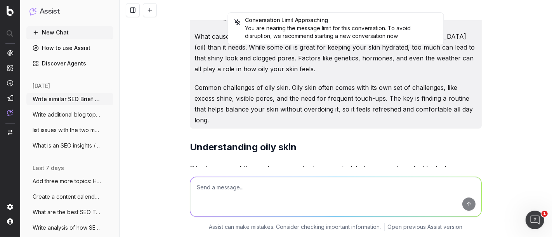
drag, startPoint x: 186, startPoint y: 94, endPoint x: 227, endPoint y: 118, distance: 47.8
drag, startPoint x: 223, startPoint y: 118, endPoint x: 180, endPoint y: 92, distance: 49.6
click at [180, 92] on div "Conversation Limit Approaching You are nearing the message limit for this conve…" at bounding box center [336, 118] width 432 height 237
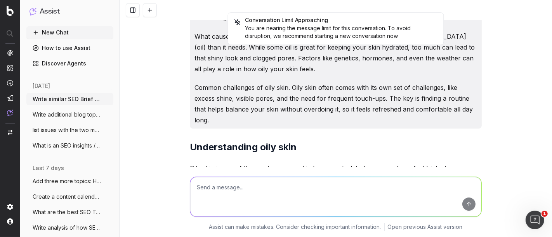
click at [256, 175] on div at bounding box center [336, 196] width 298 height 56
click at [253, 180] on textarea at bounding box center [335, 197] width 291 height 40
paste textarea "5 essential steps for an oily skin routine A good skin care routine for oily sk…"
type textarea "Write intro section: 5 essential steps for an oily skin routine A good skin car…"
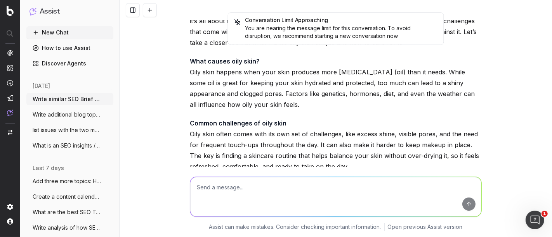
scroll to position [118910, 0]
drag, startPoint x: 187, startPoint y: 95, endPoint x: 272, endPoint y: 130, distance: 92.0
click at [264, 191] on textarea at bounding box center [335, 197] width 291 height 40
paste textarea "https://macysinc-my.sharepoint.com/:w:/r/personal/corinne_tynan_macys_com/Docum…"
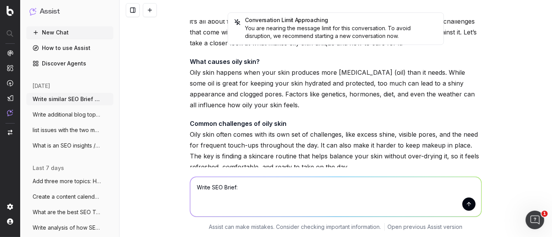
paste textarea "Styling Your Fall Front Porch: Cozy Seasonal Decor"
type textarea "Write SEO Brief: Styling Your Fall Front Porch: Cozy Seasonal Decor"
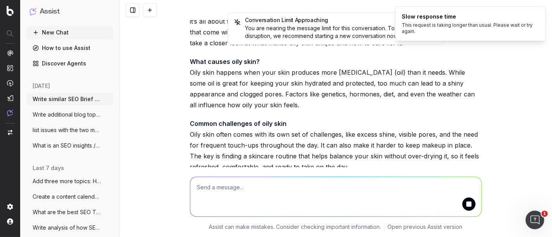
click at [236, 195] on textarea at bounding box center [335, 197] width 291 height 40
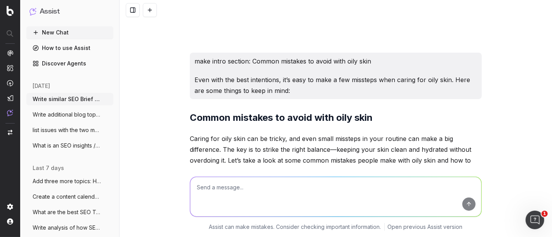
scroll to position [119080, 0]
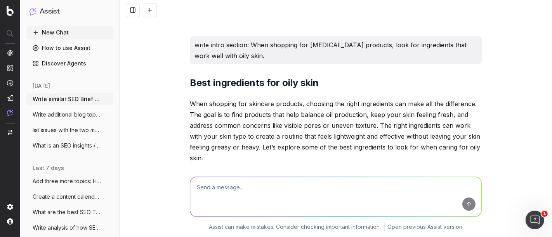
drag, startPoint x: 256, startPoint y: 156, endPoint x: 177, endPoint y: 67, distance: 119.0
click at [177, 67] on div "Write similar SEO Brief for SEO Briefs: Step Into Fall: A Guide to 5 Essential …" at bounding box center [336, 118] width 432 height 237
copy div "Lore Ipsum Dolorsi Amet Cons Adipi Elits: Doei Temporin Utlab Etdo Magnaaliqua …"
click at [262, 215] on textarea at bounding box center [335, 197] width 291 height 40
paste textarea "H1: Styling Your Fall Front Porch: Cozy Seasonal Decor H2: Pumpkins and gourds:…"
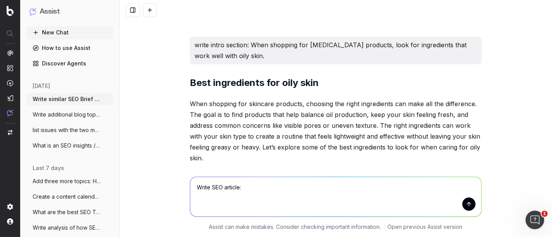
type textarea "Write SEO article: H1: Styling Your Fall Front Porch: Cozy Seasonal Decor H2: P…"
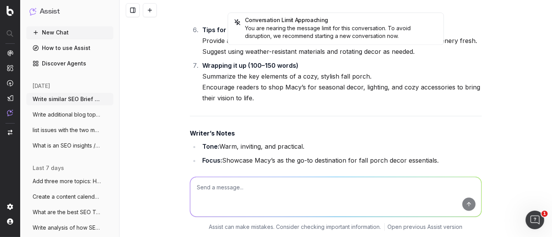
scroll to position [120743, 0]
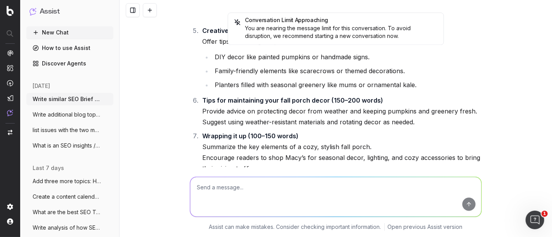
drag, startPoint x: 462, startPoint y: 97, endPoint x: 187, endPoint y: 107, distance: 274.9
copy div "Loremip Dolo Sita Conse Adipi: Elit Seddoeiu Tempo Inci ut lab etdolor magn al …"
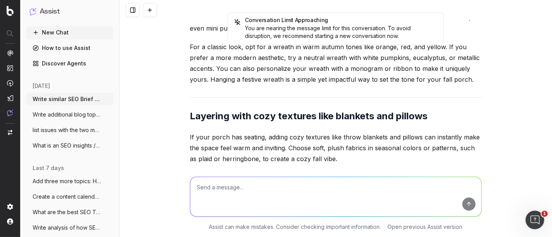
scroll to position [121667, 0]
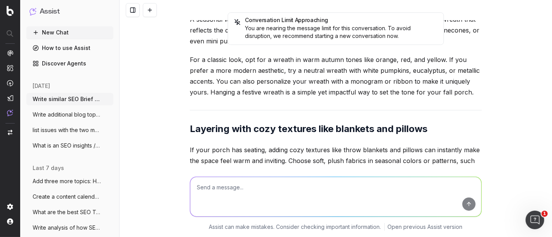
click at [217, 198] on textarea at bounding box center [335, 197] width 291 height 40
paste textarea "Creative ideas for personalizing your porch Your front porch is an extension of…"
type textarea "rework this section: Creative ideas for personalizing your porch Your front por…"
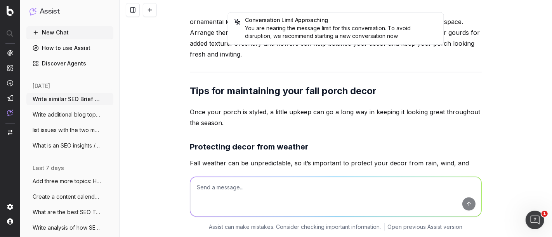
scroll to position [122409, 0]
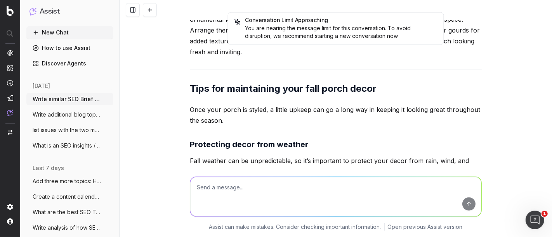
drag, startPoint x: 188, startPoint y: 87, endPoint x: 398, endPoint y: 166, distance: 223.9
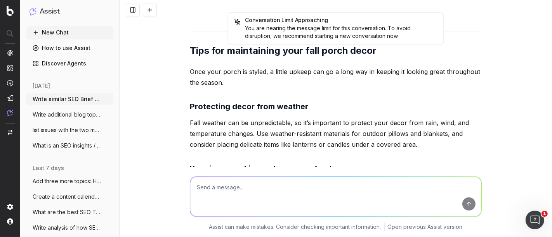
drag, startPoint x: 187, startPoint y: 52, endPoint x: 302, endPoint y: 184, distance: 175.5
click at [302, 184] on div "Conversation Limit Approaching You are nearing the message limit for this conve…" at bounding box center [336, 118] width 432 height 237
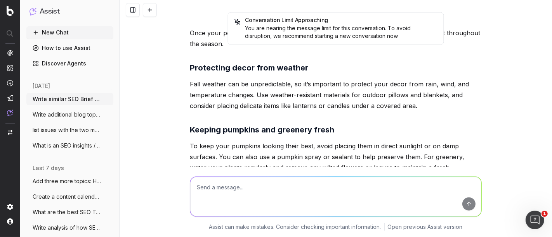
scroll to position [122502, 0]
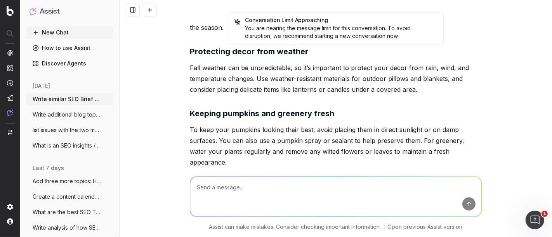
copy div "Lore ipsum dolor si am consectet ad elit sedd, ei tem inc utla et d magnaaliqu …"
click at [226, 200] on textarea at bounding box center [335, 197] width 291 height 40
paste textarea "Bring in seasonal greenery and planters Planters filled with seasonal greenery …"
type textarea "integrate hay bails: Bring in seasonal greenery and planters Planters filled wi…"
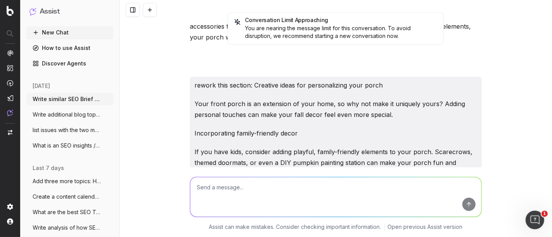
scroll to position [122779, 0]
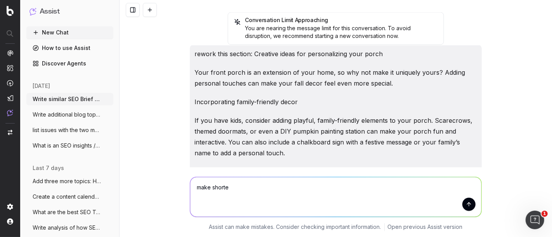
type textarea "make shorter"
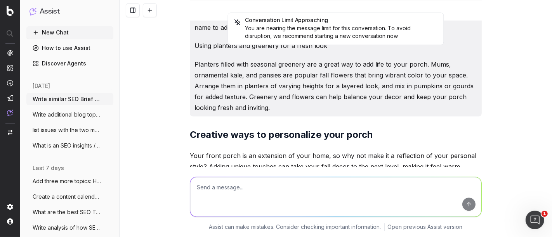
drag, startPoint x: 188, startPoint y: 75, endPoint x: 341, endPoint y: 75, distance: 153.3
drag, startPoint x: 322, startPoint y: 131, endPoint x: 163, endPoint y: 86, distance: 165.7
click at [163, 86] on div "Conversation Limit Approaching You are nearing the message limit for this conve…" at bounding box center [336, 118] width 432 height 237
copy p "Add life to your porch with planters filled with fall favorites like mums, orna…"
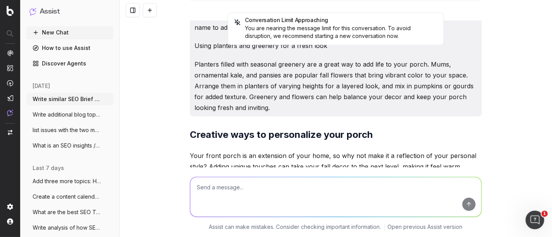
click at [235, 193] on textarea at bounding box center [335, 197] width 291 height 40
paste textarea "String lights are a popular choice for wrapping around railings or hanging abov…"
type textarea "make list: String lights are a popular choice for wrapping around railings or h…"
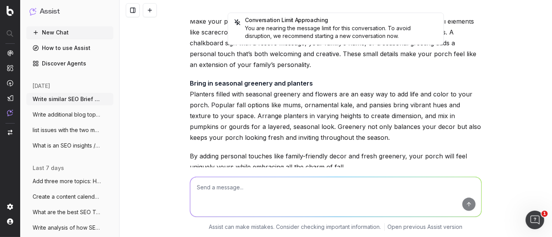
scroll to position [123091, 0]
click at [214, 192] on textarea at bounding box center [335, 197] width 291 height 40
type textarea "make short sections"
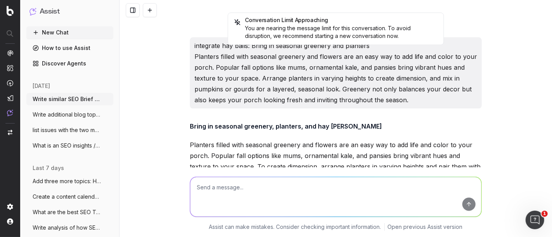
scroll to position [123244, 0]
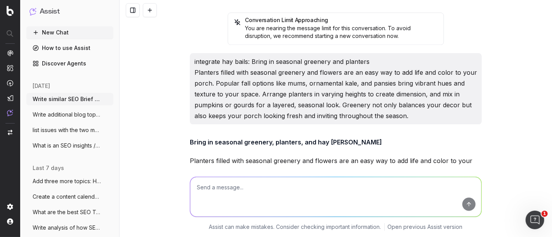
drag, startPoint x: 187, startPoint y: 78, endPoint x: 256, endPoint y: 206, distance: 145.3
click at [256, 206] on div "Conversation Limit Approaching You are nearing the message limit for this conve…" at bounding box center [336, 118] width 432 height 237
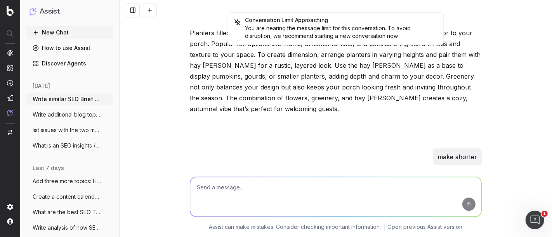
copy div "String lights Wrap string lights around railings or hang them above your seatin…"
click at [248, 195] on textarea at bounding box center [335, 197] width 291 height 40
paste textarea "If your porch has seating, adding cozy textures like throw blankets and pillows…"
type textarea "make one paragraph: If your porch has seating, adding cozy textures like throw …"
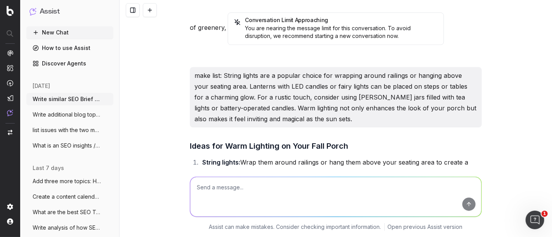
scroll to position [123578, 0]
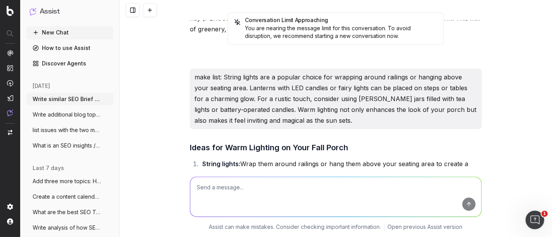
copy div "If your porch has seating, adding cozy textures like throw blankets and pillows…"
click at [223, 192] on textarea at bounding box center [335, 197] width 291 height 40
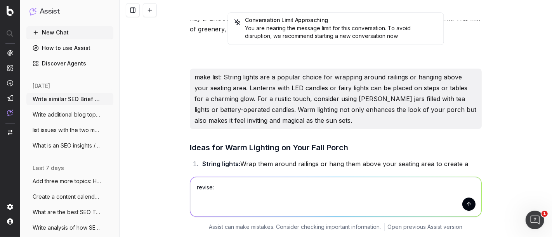
paste textarea "Nothing says fall quite like pumpkins and gourds. These seasonal staples are a …"
type textarea "revise: Nothing says fall quite like pumpkins and gourds. These seasonal staple…"
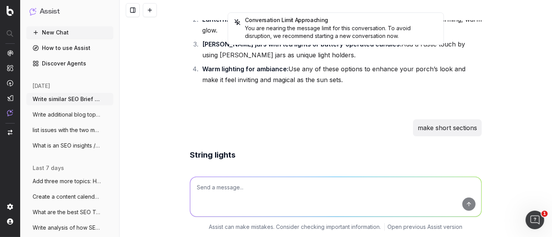
scroll to position [123748, 0]
drag, startPoint x: 187, startPoint y: 88, endPoint x: 375, endPoint y: 141, distance: 195.1
copy p "Nothing captures the essence of fall quite like pumpkins and gourds. These seas…"
click at [241, 188] on textarea at bounding box center [335, 197] width 291 height 40
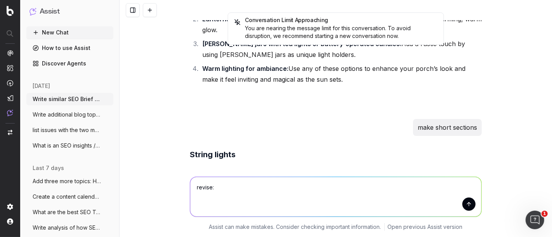
paste textarea "A seasonal wreath is an easy way to add instant charm to your front door. Choos…"
type textarea "revise: A seasonal wreath is an easy way to add instant charm to your front doo…"
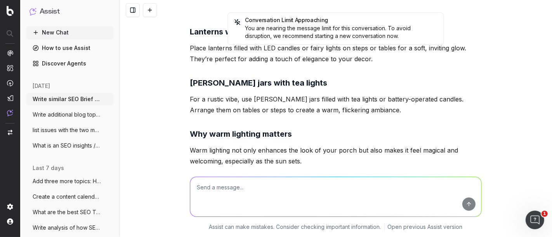
scroll to position [123949, 0]
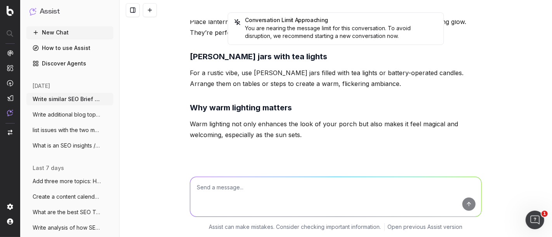
copy div "A seasonal wreath is a simple yet impactful way to add charm to your front door…"
click at [235, 194] on textarea at bounding box center [335, 197] width 291 height 40
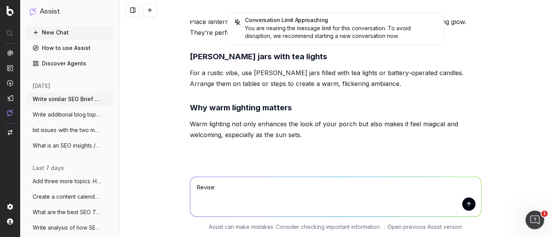
paste textarea "If your porch has seating, adding cozy textures like throw blankets and pillows…"
type textarea "Revise: If your porch has seating, adding cozy textures like throw blankets and…"
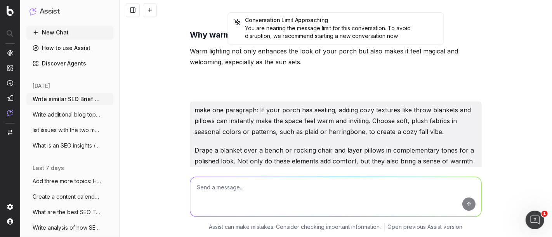
scroll to position [124099, 0]
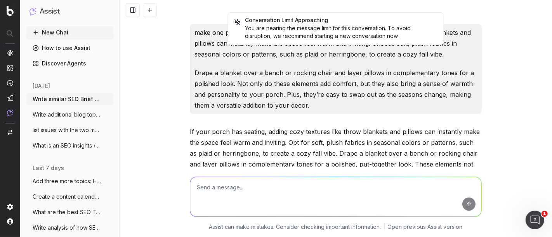
drag, startPoint x: 235, startPoint y: 130, endPoint x: 184, endPoint y: 87, distance: 66.4
copy p "If your porch has seating, cozy textures like throw blankets and pillows can in…"
click at [233, 201] on textarea at bounding box center [335, 197] width 291 height 40
paste textarea "A seasonal wreath is a simple yet impactful way to add charm to your front door…"
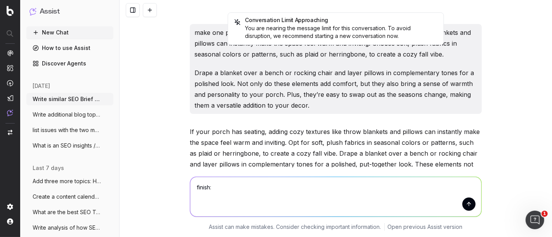
type textarea "finish: A seasonal wreath is a simple yet impactful way to add charm to your fr…"
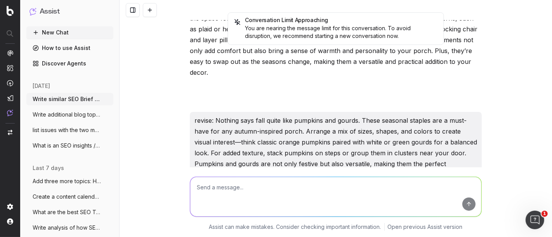
scroll to position [124239, 0]
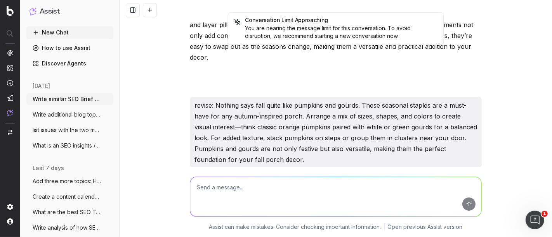
drag, startPoint x: 483, startPoint y: 130, endPoint x: 390, endPoint y: 114, distance: 94.9
click at [390, 114] on div "Conversation Limit Approaching You are nearing the message limit for this conve…" at bounding box center [336, 118] width 432 height 237
copy p "A well-chosen wreath not only sets the tone for your fall decor but also create…"
click at [252, 188] on textarea at bounding box center [335, 197] width 291 height 40
paste textarea "Fall Entryway Decorating Ideas That Start with Function"
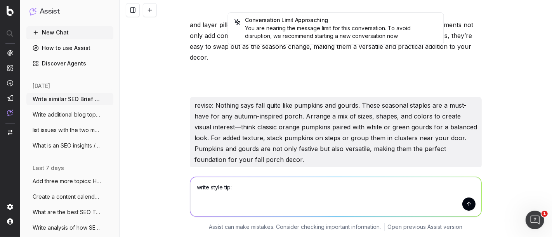
type textarea "write style tip: Fall Entryway Decorating Ideas That Start with Function"
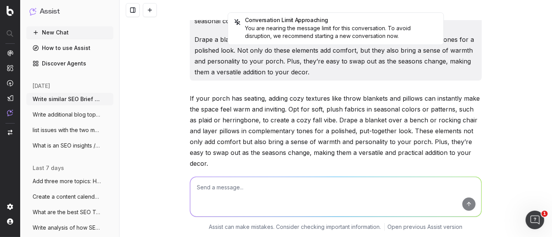
scroll to position [124346, 0]
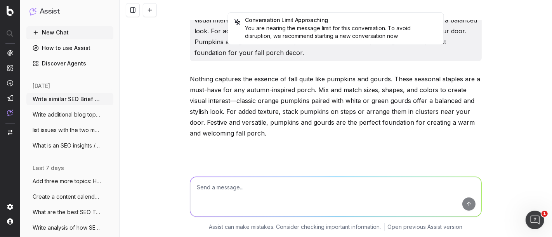
drag, startPoint x: 189, startPoint y: 94, endPoint x: 303, endPoint y: 103, distance: 114.4
click at [226, 182] on textarea at bounding box center [335, 197] width 291 height 40
click at [307, 192] on textarea "Styling tip: After decking out your porch for fall, welcome guests" at bounding box center [335, 197] width 291 height 40
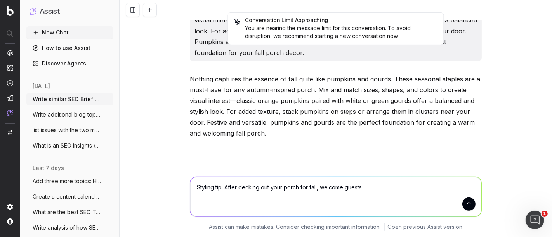
click at [307, 192] on textarea "Styling tip: After decking out your porch for fall, welcome guests" at bounding box center [335, 197] width 291 height 40
click at [307, 190] on textarea "Styling tip: After decking out your porch for fall, welcome guests" at bounding box center [335, 197] width 291 height 40
click at [388, 192] on textarea "Styling tip: After decking out your porch for season, welcome guests" at bounding box center [335, 197] width 291 height 40
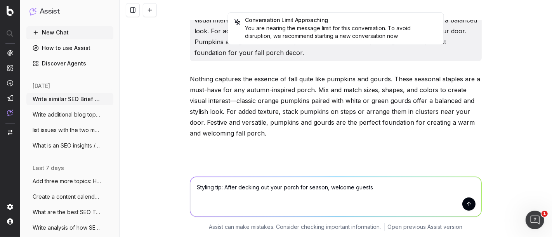
click at [194, 187] on textarea "Styling tip: After decking out your porch for season, welcome guests" at bounding box center [335, 197] width 291 height 40
click at [396, 194] on textarea "Styling tip: After decking out your porch for season, welcome guests" at bounding box center [335, 197] width 291 height 40
paste textarea "Fall Entryway Decorating Ideas That Start with Function"
type textarea "Styling tip: After decking out your porch for season, welcome guests with Fall …"
click at [466, 203] on button "submit" at bounding box center [468, 204] width 13 height 13
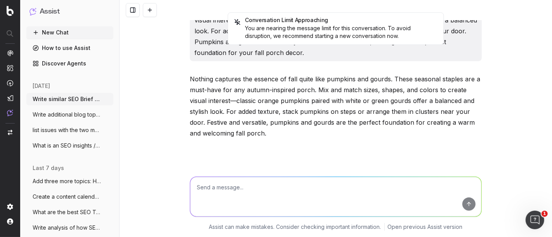
scroll to position [124463, 0]
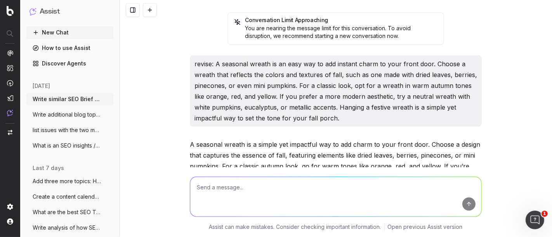
drag, startPoint x: 343, startPoint y: 108, endPoint x: 182, endPoint y: 95, distance: 160.8
click at [182, 95] on div "Conversation Limit Approaching You are nearing the message limit for this conve…" at bounding box center [336, 118] width 432 height 237
click at [236, 202] on textarea at bounding box center [335, 197] width 291 height 40
paste textarea "Nothing captures the essence of fall quite like pumpkins and gourds. Mix and ma…"
type textarea "integrate "fall shop": Nothing captures the essence of fall quite like pumpkins…"
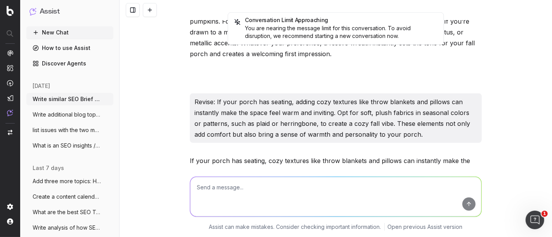
scroll to position [124608, 0]
drag, startPoint x: 354, startPoint y: 129, endPoint x: 376, endPoint y: 130, distance: 22.2
drag, startPoint x: 184, startPoint y: 90, endPoint x: 355, endPoint y: 121, distance: 173.9
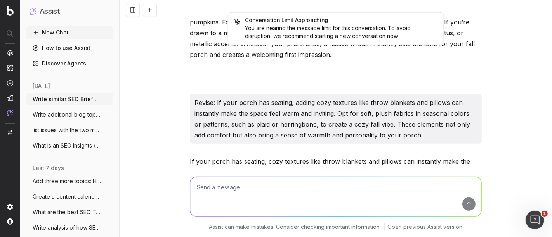
click at [259, 205] on textarea at bounding box center [335, 197] width 291 height 40
paste textarea "Lighting is key to creating a cozy, welcoming atmosphere on your fall porch. Us…"
type textarea "write intro section: Lighting is key to creating a cozy, welcoming atmosphere o…"
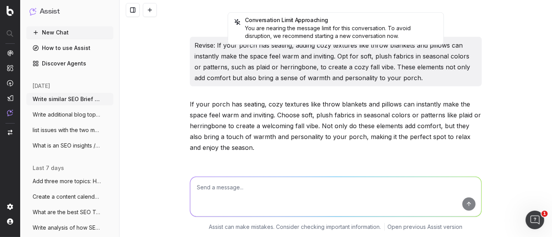
scroll to position [124765, 0]
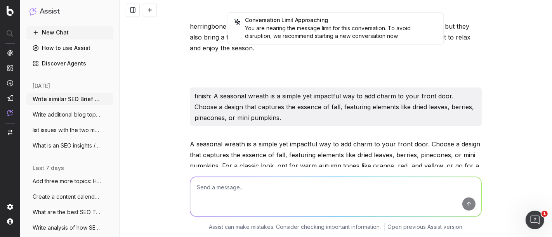
drag, startPoint x: 182, startPoint y: 85, endPoint x: 215, endPoint y: 107, distance: 40.0
click at [215, 107] on div "Conversation Limit Approaching You are nearing the message limit for this conve…" at bounding box center [336, 118] width 432 height 237
click at [232, 194] on textarea at bounding box center [335, 197] width 291 height 40
click at [232, 205] on textarea at bounding box center [335, 197] width 291 height 40
paste textarea
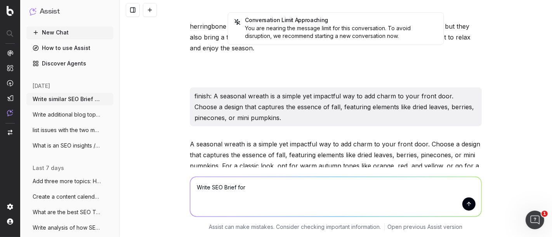
paste textarea "How to Throw the Ultimate [DATE] Party"
type textarea "Write SEO Brief for How to Throw the Ultimate [DATE] Party"
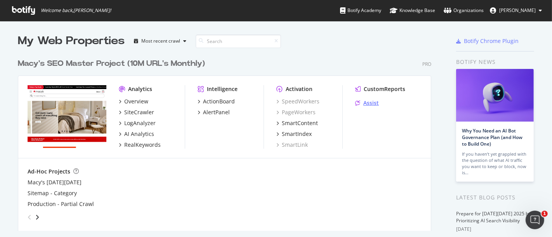
click at [366, 107] on div "Assist" at bounding box center [371, 103] width 16 height 8
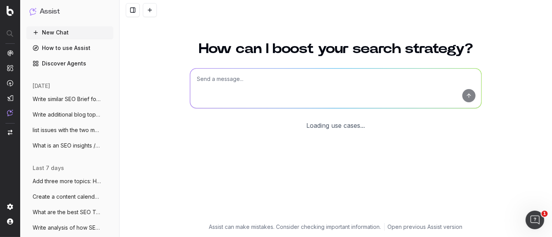
scroll to position [56, 0]
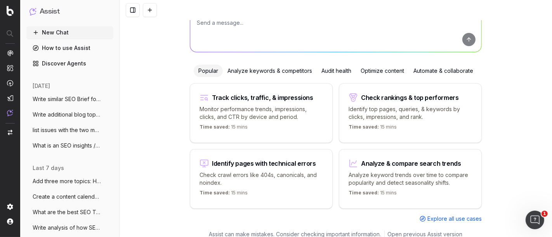
click at [69, 101] on span "Write similar SEO Brief for SEO Briefs:" at bounding box center [67, 99] width 68 height 8
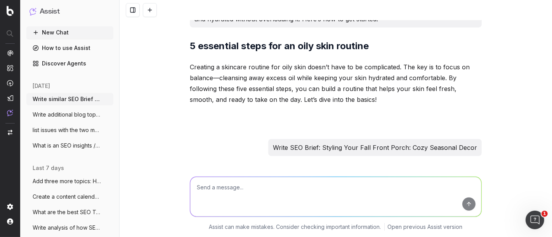
scroll to position [126235, 0]
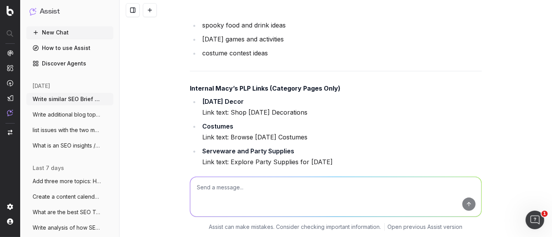
drag, startPoint x: 295, startPoint y: 96, endPoint x: 172, endPoint y: 15, distance: 147.7
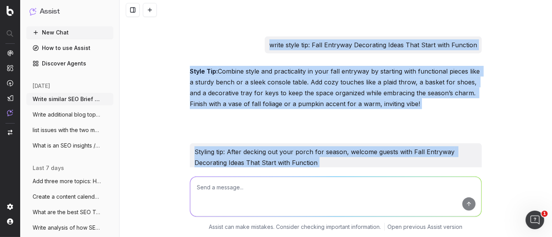
scroll to position [124960, 0]
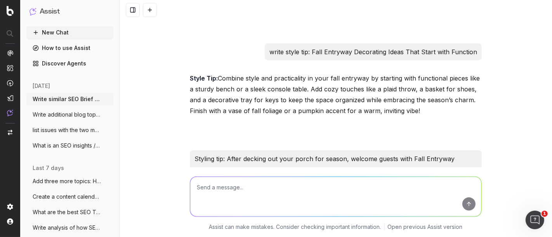
drag, startPoint x: 289, startPoint y: 93, endPoint x: 182, endPoint y: 46, distance: 117.5
click at [182, 46] on div "Write similar SEO Brief for SEO Briefs: Step Into Fall: A Guide to 5 Essential …" at bounding box center [336, 118] width 432 height 237
copy div "Lore Ipsum Dol si Ametc adi Elitsedd Eiusmodte Incid Utla Etdoloremag Aliq eni …"
click at [232, 193] on textarea at bounding box center [335, 197] width 291 height 40
click at [217, 190] on textarea "cater to be product types" at bounding box center [335, 197] width 291 height 40
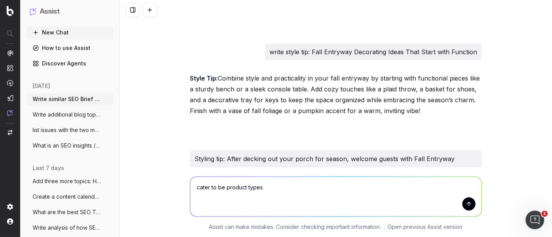
click at [217, 190] on textarea "cater to be product types" at bounding box center [335, 197] width 291 height 40
click at [267, 190] on textarea "cater to product types" at bounding box center [335, 197] width 291 height 40
click at [250, 189] on textarea "cater to product types Macys" at bounding box center [335, 197] width 291 height 40
type textarea "cater to product types sold at Macys"
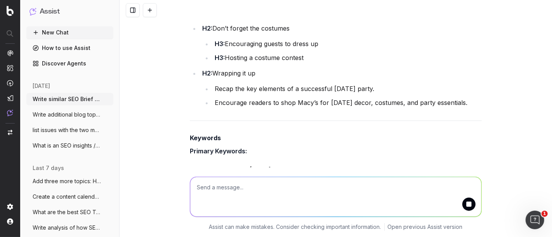
scroll to position [126275, 0]
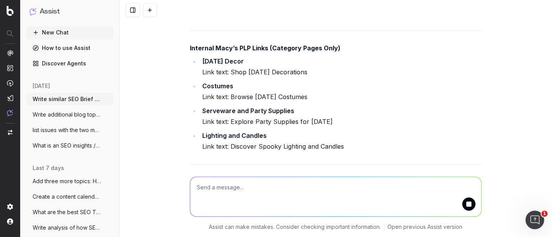
click at [499, 107] on div "Write similar SEO Brief for SEO Briefs: Step Into Fall: A Guide to 5 Essential …" at bounding box center [336, 118] width 432 height 237
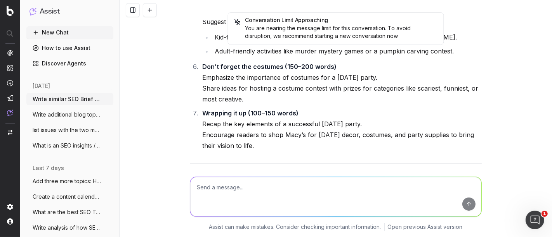
scroll to position [126384, 0]
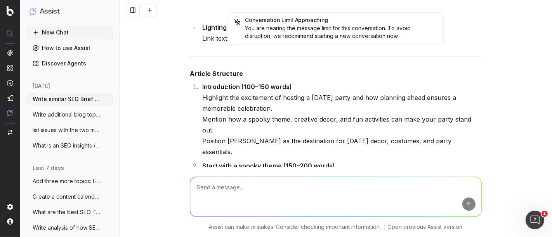
drag, startPoint x: 296, startPoint y: 99, endPoint x: 182, endPoint y: 93, distance: 114.6
click at [182, 93] on div "Conversation Limit Approaching You are nearing the message limit for this conve…" at bounding box center [336, 118] width 432 height 237
copy div "Lore Ipsum Dol si Ametc adi Elitsedd Eiusmodte Incid Utla Etdoloremag Aliq eni …"
click at [225, 187] on textarea at bounding box center [335, 197] width 291 height 40
type textarea "Write SEO Article"
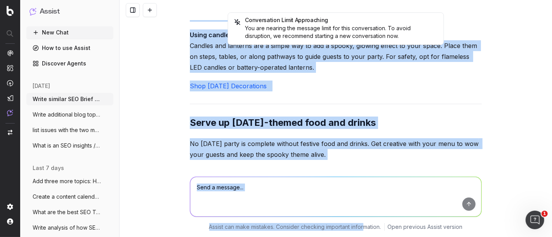
scroll to position [129128, 0]
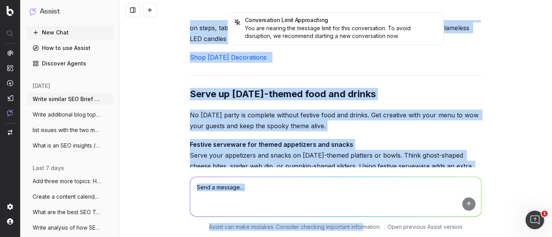
drag, startPoint x: 188, startPoint y: 70, endPoint x: 309, endPoint y: 129, distance: 135.2
click at [309, 129] on div "How to Throw the Ultimate [DATE] Party [DATE] is the perfect excuse to gather y…" at bounding box center [336, 129] width 292 height 1294
copy div "Lor ip Dolor sit Ametcons Adipiscin Elits Doeiusmod te inc utlabor etdolo ma al…"
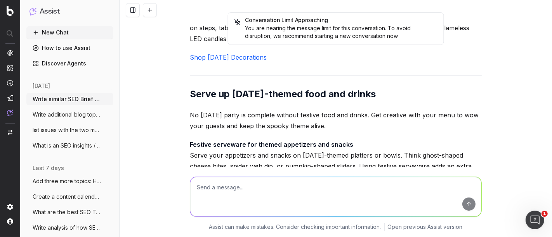
click at [227, 200] on textarea at bounding box center [335, 197] width 291 height 40
paste textarea "Indoor decorations: Pumpkins, wreaths, and table accents"
type textarea "revise header: Indoor decorations: Pumpkins, wreaths, and table accents"
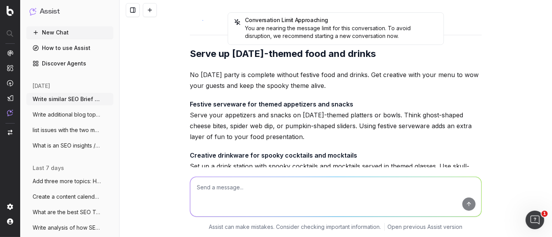
scroll to position [129203, 0]
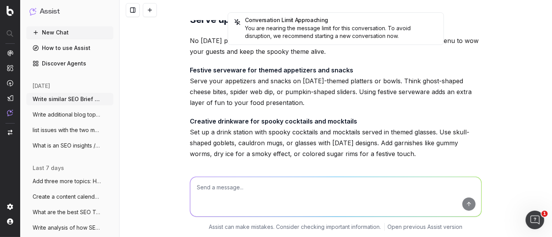
click at [224, 192] on textarea at bounding box center [335, 197] width 291 height 40
type textarea "m"
paste textarea "Indoor decorations: Pumpkins, wreaths, and table accents"
type textarea "write alternative headers: Indoor decorations: Pumpkins, wreaths, and table acc…"
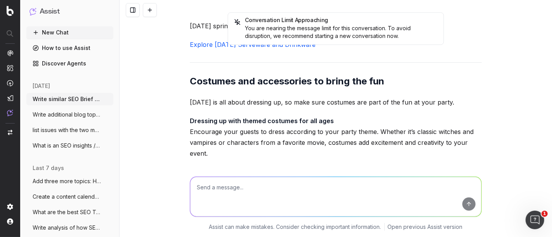
scroll to position [129378, 0]
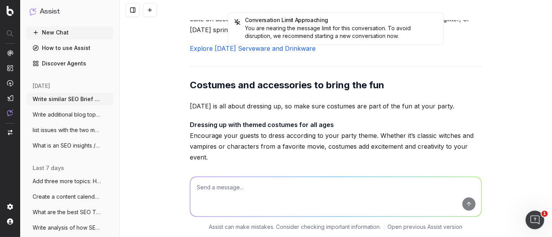
drag, startPoint x: 274, startPoint y: 142, endPoint x: 383, endPoint y: 144, distance: 108.7
copy li "Wreaths, pumpkins, and table decor"
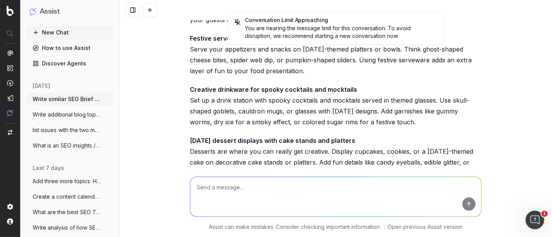
scroll to position [129200, 0]
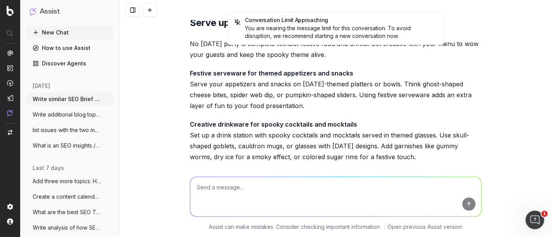
drag, startPoint x: 380, startPoint y: 135, endPoint x: 247, endPoint y: 130, distance: 133.6
copy strong "Seasonal pumpkins, wreaths, and accents"
click at [237, 189] on textarea at bounding box center [335, 197] width 291 height 40
paste textarea "Outdoor decorations: Lighting, inflatables, and spooky accents."
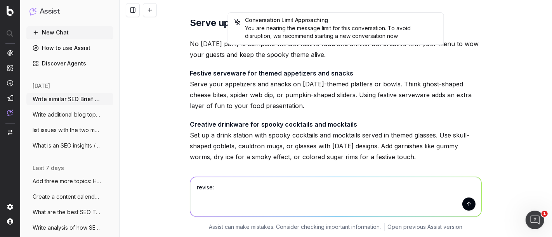
type textarea "revise: Outdoor decorations: Lighting, inflatables, and spooky accents."
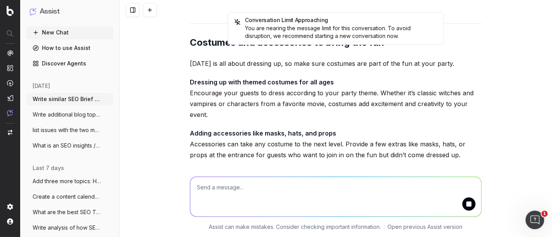
scroll to position [129446, 0]
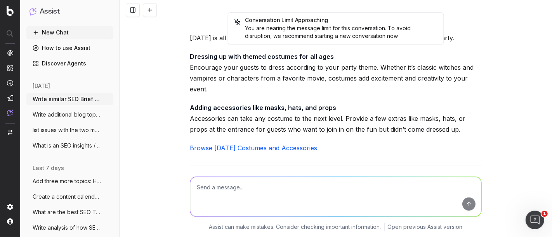
click at [248, 192] on textarea at bounding box center [335, 197] width 291 height 40
paste textarea "Every great [DATE] party starts with a theme. A theme sets the tone for your ev…"
type textarea "make one paragraph and revise: Every great [DATE] party starts with a theme. A …"
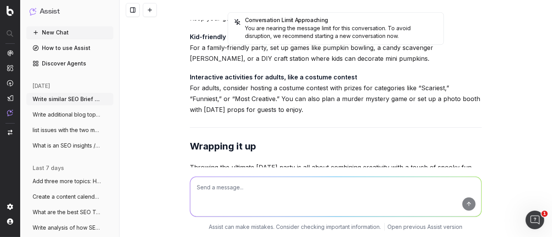
scroll to position [129639, 0]
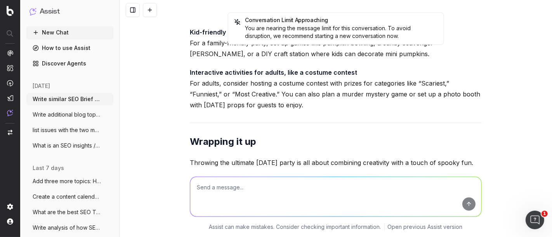
copy div "Every great [DATE] party starts with a theme—it sets the tone for your event an…"
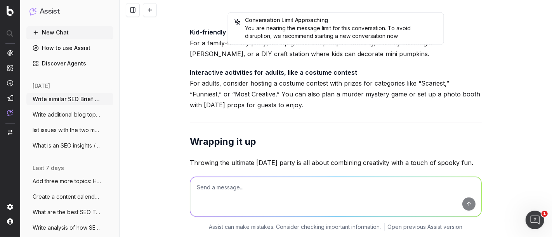
drag, startPoint x: 323, startPoint y: 127, endPoint x: 280, endPoint y: 118, distance: 44.2
click at [256, 198] on textarea at bounding box center [335, 197] width 291 height 40
paste textarea "Outdoor decorations: Lighting, inflatables, and spooky accents. Your outdoor sp…"
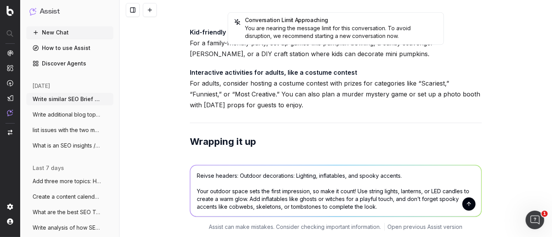
click at [233, 179] on textarea "Reivse headers: Outdoor decorations: Lighting, inflatables, and spooky accents.…" at bounding box center [335, 191] width 291 height 51
type textarea "Reivse header: Outdoor decorations: Lighting, inflatables, and spooky accents. …"
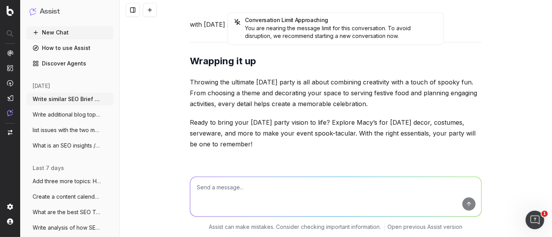
scroll to position [129805, 0]
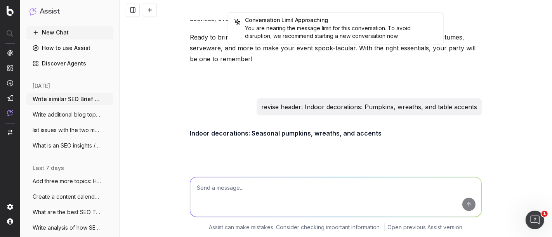
drag, startPoint x: 336, startPoint y: 129, endPoint x: 160, endPoint y: 94, distance: 179.0
click at [160, 94] on div "Conversation Limit Approaching You are nearing the message limit for this conve…" at bounding box center [336, 118] width 432 height 237
click at [232, 206] on textarea at bounding box center [335, 197] width 291 height 40
paste textarea "Welcome your guest outdoor decorations"
type textarea "alternative headers: Welcome your guest outdoor decorations"
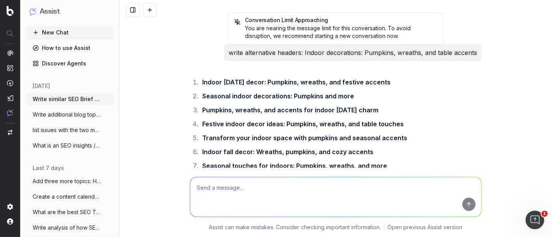
scroll to position [129934, 0]
drag, startPoint x: 201, startPoint y: 89, endPoint x: 343, endPoint y: 83, distance: 142.5
copy li "Create a spooky welcome with outdoor decor"
click at [236, 184] on textarea at bounding box center [335, 197] width 291 height 40
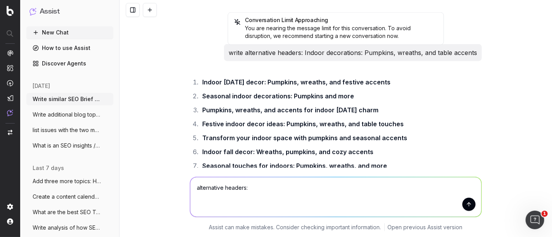
paste textarea "Indoor decorations: create a festive vibe"
type textarea "alternative headers: Indoor decorations: create a festive vibe"
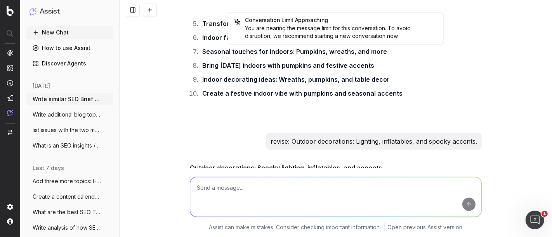
scroll to position [130097, 0]
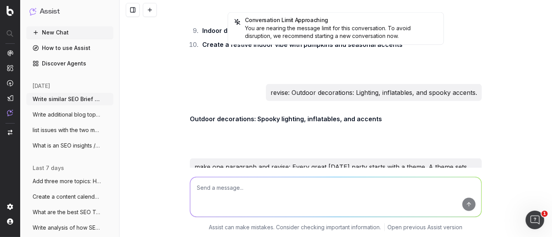
drag, startPoint x: 309, startPoint y: 129, endPoint x: 200, endPoint y: 127, distance: 109.1
copy li "Bring the [DATE] spirit indoors"
click at [234, 183] on textarea at bounding box center [335, 197] width 291 height 40
paste textarea "The entry to your party sets the first impression, so make it count! Use string…"
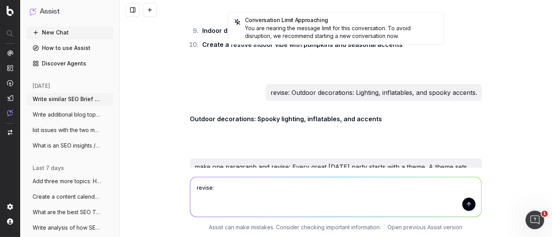
type textarea "revise: The entry to your party sets the first impression, so make it count! Us…"
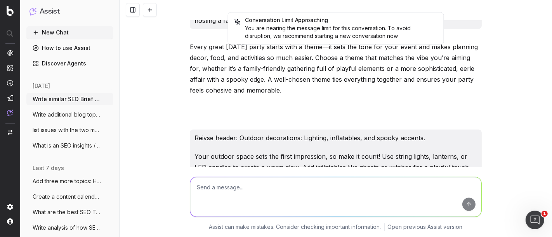
scroll to position [130351, 0]
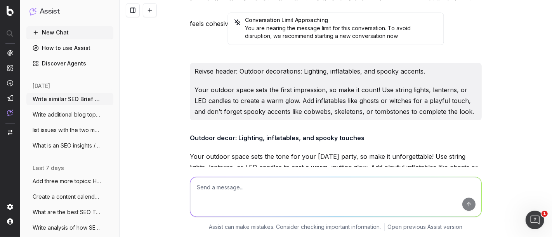
drag, startPoint x: 270, startPoint y: 121, endPoint x: 191, endPoint y: 98, distance: 82.3
drag, startPoint x: 188, startPoint y: 96, endPoint x: 265, endPoint y: 129, distance: 83.3
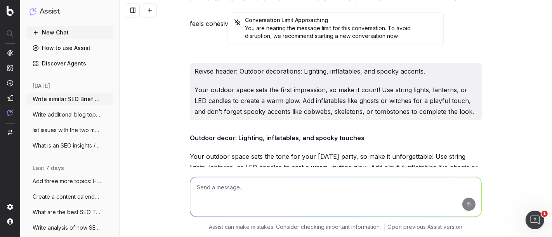
copy p "The entrance to your party sets the tone, so make it unforgettable! Use string …"
click at [228, 192] on textarea at bounding box center [335, 197] width 291 height 40
paste textarea "Festive serveware for themed hor’deouves ."
type textarea "revise: Festive serveware for themed hor’deouves ."
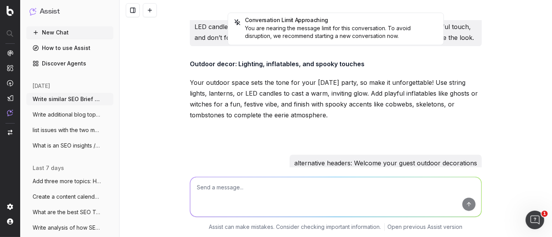
click at [241, 197] on textarea at bounding box center [335, 197] width 291 height 40
drag, startPoint x: 433, startPoint y: 104, endPoint x: 496, endPoint y: 98, distance: 63.2
click at [496, 98] on div "Conversation Limit Approaching You are nearing the message limit for this conve…" at bounding box center [336, 118] width 432 height 237
copy p "hor’deouves ."
click at [291, 190] on textarea at bounding box center [335, 197] width 291 height 40
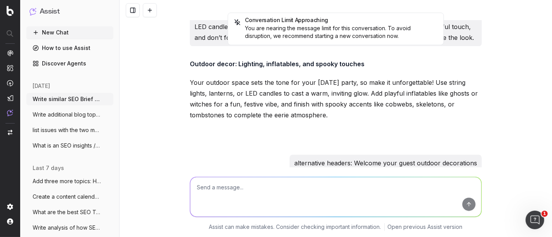
paste textarea "hor’deouves ."
drag, startPoint x: 235, startPoint y: 187, endPoint x: 225, endPoint y: 188, distance: 9.4
click at [225, 188] on textarea "hor’deouves ." at bounding box center [335, 197] width 291 height 40
click at [194, 189] on textarea "hor’deouves" at bounding box center [335, 197] width 291 height 40
type textarea "correct spelling: hor’deouves"
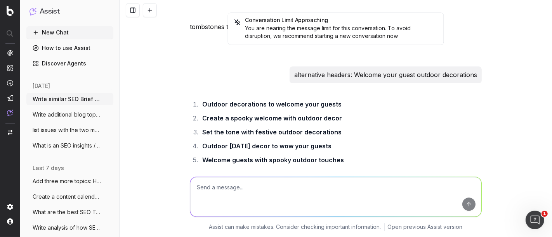
scroll to position [130517, 0]
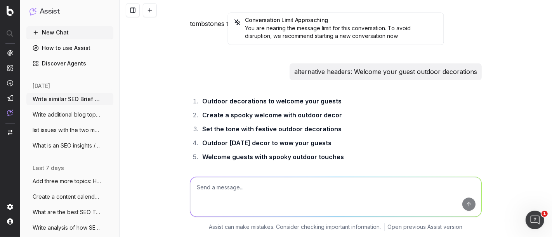
drag, startPoint x: 348, startPoint y: 128, endPoint x: 302, endPoint y: 129, distance: 47.0
click at [264, 209] on textarea at bounding box center [335, 197] width 291 height 40
type textarea "more headers"
click at [264, 209] on textarea at bounding box center [335, 197] width 291 height 40
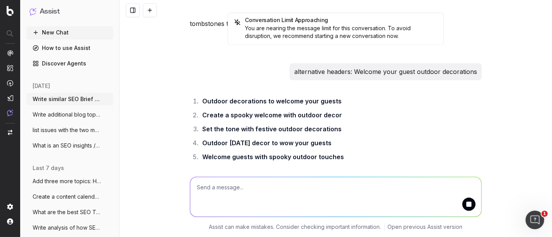
paste textarea "[DATE] dessert displays."
click at [473, 201] on textarea "[DATE] dessert displays." at bounding box center [335, 197] width 291 height 40
type textarea "[DATE] dessert displays."
click at [464, 205] on button "submit" at bounding box center [468, 204] width 13 height 13
click at [319, 193] on textarea at bounding box center [335, 197] width 291 height 40
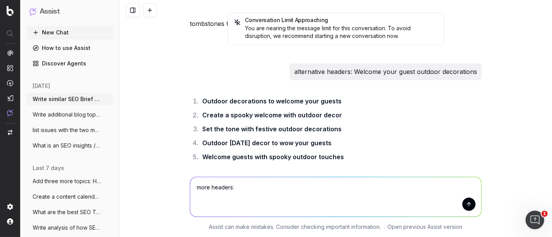
paste textarea "[DATE] dessert displays."
type textarea "more headers: [DATE] dessert displays"
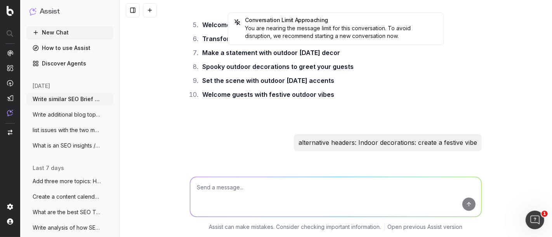
scroll to position [130650, 0]
drag, startPoint x: 318, startPoint y: 105, endPoint x: 198, endPoint y: 107, distance: 119.9
click at [229, 192] on textarea at bounding box center [335, 197] width 291 height 40
paste textarea "Costumes and accessories to bring the fun [DATE] is all about dressing up, so m…"
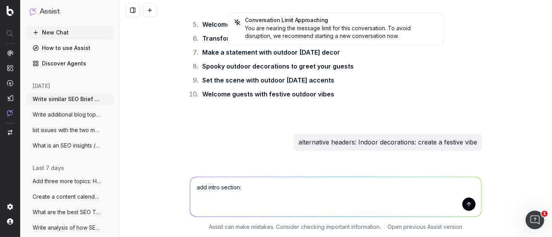
type textarea "add intro section: Costumes and accessories to bring the fun [DATE] is all abou…"
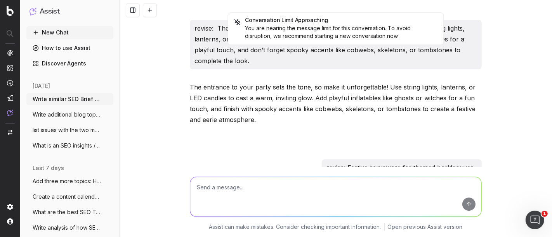
scroll to position [130968, 0]
drag, startPoint x: 187, startPoint y: 108, endPoint x: 235, endPoint y: 137, distance: 56.4
click at [225, 192] on textarea at bounding box center [335, 197] width 291 height 40
paste textarea "Plan fun games and activities Keep your guests entertained with games and activ…"
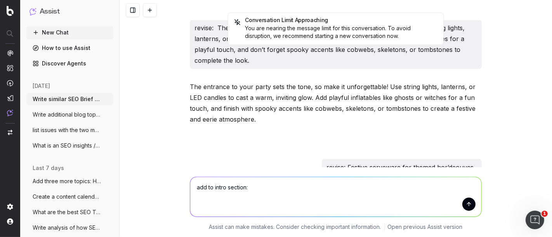
type textarea "add to intro section: Plan fun games and activities Keep your guests entertaine…"
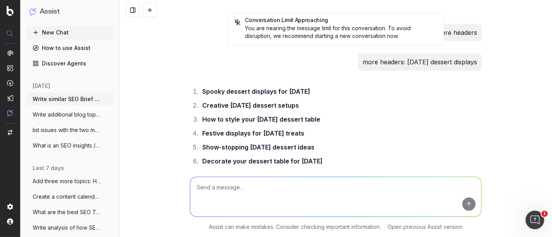
scroll to position [131271, 0]
click at [252, 206] on textarea at bounding box center [335, 197] width 291 height 40
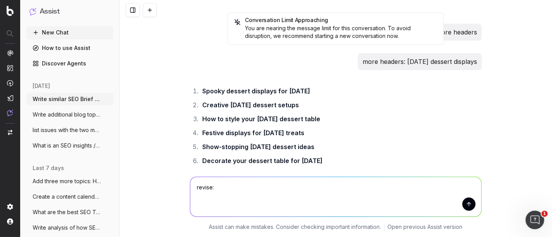
paste textarea "No [DATE] party is complete without games and activities to keep your guests en…"
type textarea "revise: No [DATE] party is complete without games and activities to keep your g…"
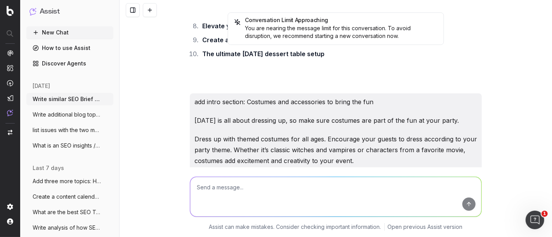
scroll to position [131501, 0]
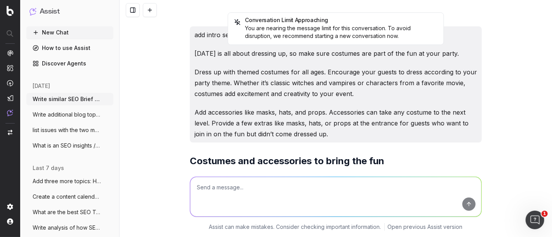
click at [218, 210] on textarea at bounding box center [335, 197] width 291 height 40
paste textarea "Interactive activities for adults, like a costume contest"
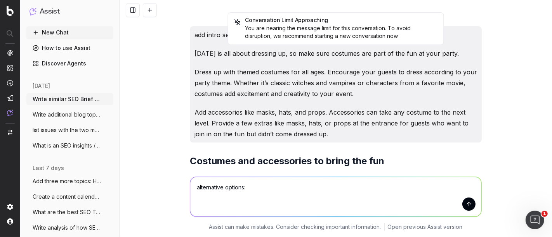
type textarea "alternative options: Interactive activities for adults, like a costume contest"
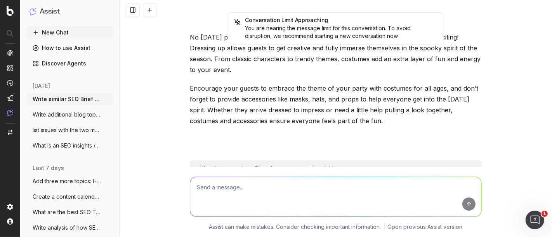
scroll to position [131646, 0]
drag, startPoint x: 198, startPoint y: 142, endPoint x: 279, endPoint y: 144, distance: 81.5
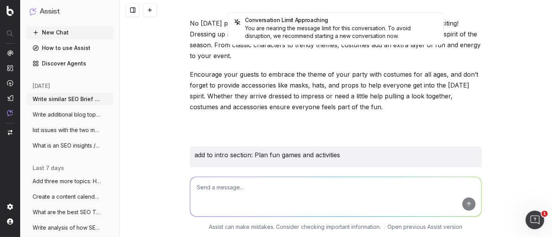
scroll to position [131697, 0]
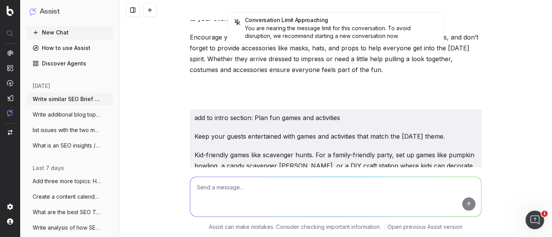
click at [260, 198] on textarea at bounding box center [335, 197] width 291 height 40
paste textarea "Spooky activities"
click at [256, 190] on textarea "Spooky activities" at bounding box center [335, 197] width 291 height 40
click at [213, 189] on textarea "Spooky activities" at bounding box center [335, 197] width 291 height 40
type textarea "Spooky engaging activities"
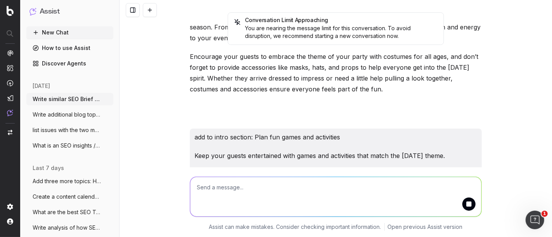
scroll to position [131744, 0]
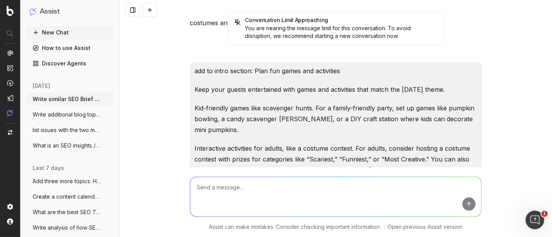
click at [225, 199] on textarea at bounding box center [335, 197] width 291 height 40
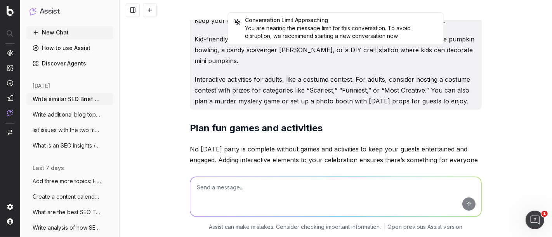
scroll to position [131836, 0]
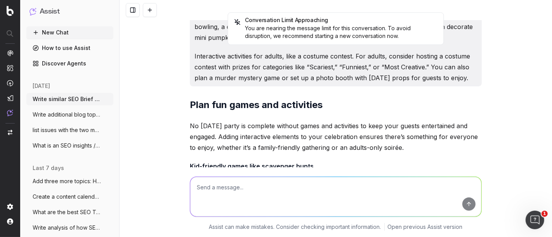
click at [244, 196] on textarea at bounding box center [335, 197] width 291 height 40
paste textarea "Add finishing touches"
type textarea "reivse: Add finishing touches"
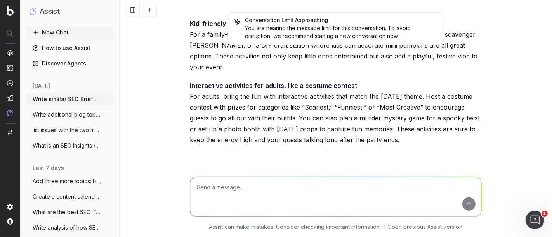
scroll to position [131981, 0]
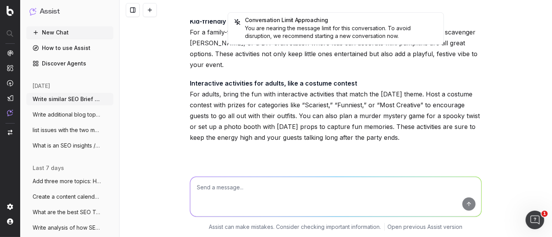
click at [206, 197] on textarea at bounding box center [335, 197] width 291 height 40
paste textarea "Costumes and accessories to bring the fun No [DATE] party is complete without c…"
type textarea "write better header: Costumes and accessories to bring the fun No [DATE] party …"
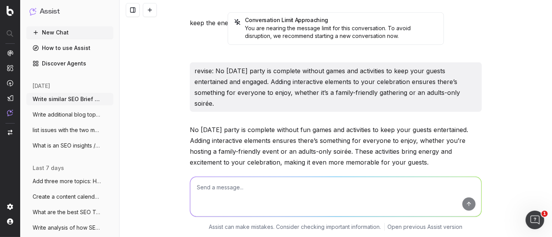
scroll to position [132091, 0]
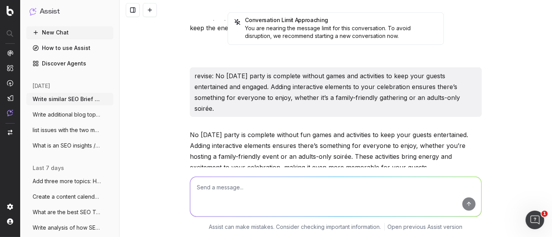
drag, startPoint x: 359, startPoint y: 130, endPoint x: 180, endPoint y: 120, distance: 179.5
click at [180, 120] on div "Conversation Limit Approaching You are nearing the message limit for this conve…" at bounding box center [336, 118] width 432 height 237
click at [237, 194] on textarea at bounding box center [335, 197] width 291 height 40
type textarea "more alternatives"
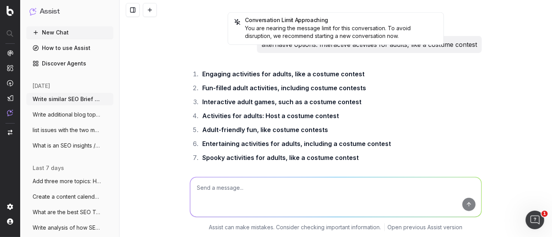
scroll to position [132263, 0]
drag, startPoint x: 198, startPoint y: 67, endPoint x: 264, endPoint y: 67, distance: 65.6
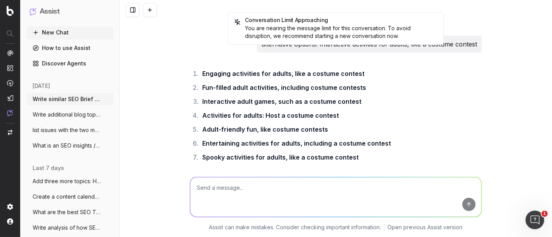
drag, startPoint x: 371, startPoint y: 132, endPoint x: 196, endPoint y: 133, distance: 175.0
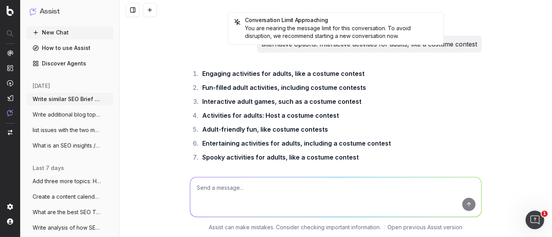
click at [221, 189] on textarea at bounding box center [335, 197] width 291 height 40
type textarea "Dress to impress"
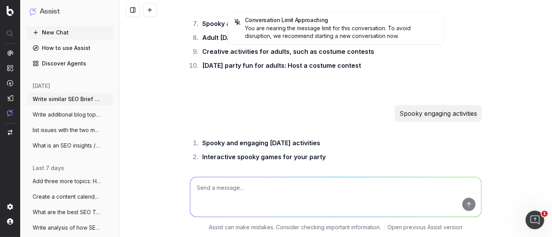
scroll to position [132396, 0]
drag, startPoint x: 264, startPoint y: 152, endPoint x: 351, endPoint y: 156, distance: 87.4
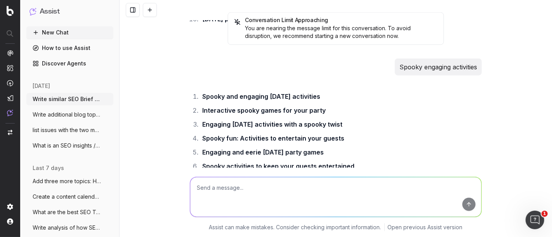
scroll to position [132442, 0]
click at [204, 198] on textarea at bounding box center [335, 197] width 291 height 40
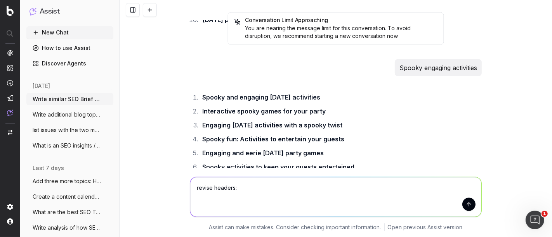
paste textarea "Plan fun games and activities"
drag, startPoint x: 230, startPoint y: 187, endPoint x: 179, endPoint y: 184, distance: 50.9
click at [179, 184] on div "revise headers: Plan fun games and activities revise headers: Plan fun games an…" at bounding box center [336, 203] width 432 height 70
type textarea "make better header: Plan fun games and activities"
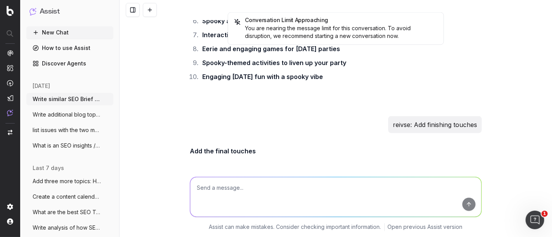
scroll to position [132588, 0]
drag, startPoint x: 262, startPoint y: 117, endPoint x: 200, endPoint y: 120, distance: 61.4
click at [228, 191] on textarea at bounding box center [335, 197] width 291 height 40
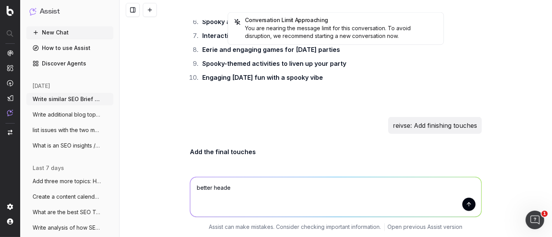
type textarea "better header"
click at [228, 191] on textarea at bounding box center [335, 197] width 291 height 40
paste textarea "Serve up [DATE]-themed food and drinks"
type textarea "better header: Serve up [DATE]-themed food and drinks"
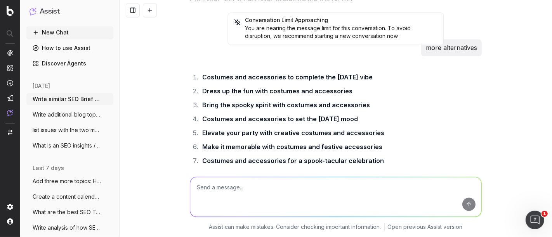
click at [225, 189] on textarea at bounding box center [335, 197] width 291 height 40
paste textarea "Transform your space with festive [DATE] decor"
type textarea "make better alternatives: Transform your space with festive [DATE] decor"
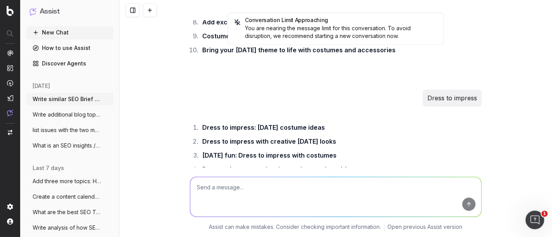
scroll to position [133008, 0]
drag, startPoint x: 201, startPoint y: 121, endPoint x: 362, endPoint y: 123, distance: 161.1
click at [243, 198] on textarea at bounding box center [335, 197] width 291 height 40
paste textarea "Decor tip: Welcome your guests with Fall Entryway Decorating Ideas."
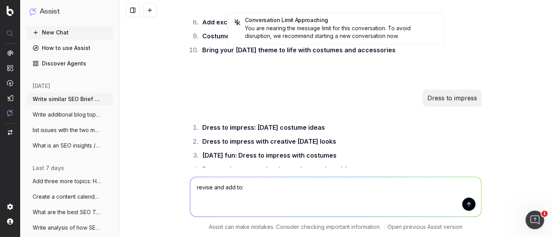
type textarea "revise and add to: Decor tip: Welcome your guests with Fall Entryway Decorating…"
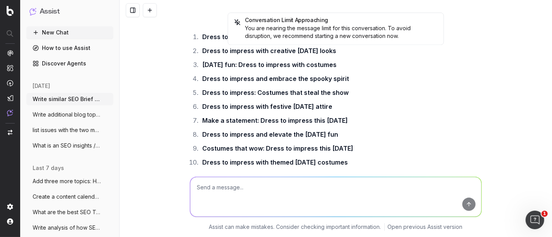
scroll to position [133156, 0]
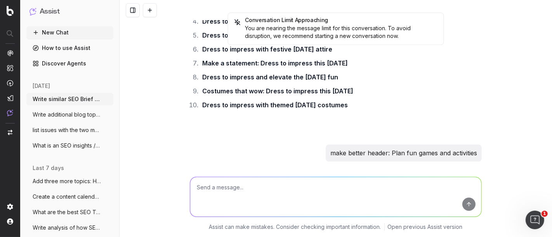
click at [288, 191] on textarea at bounding box center [335, 197] width 291 height 40
click at [201, 186] on textarea "more alternatives" at bounding box center [335, 197] width 291 height 40
type textarea "write alternatives"
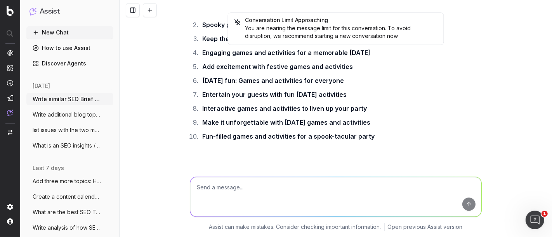
scroll to position [133319, 0]
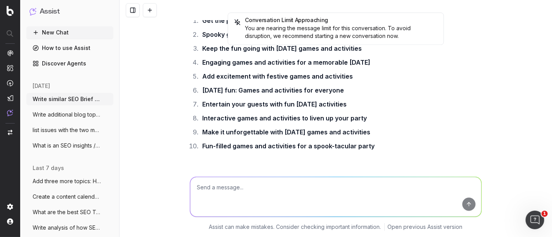
drag, startPoint x: 232, startPoint y: 51, endPoint x: 410, endPoint y: 52, distance: 178.1
click at [259, 184] on textarea at bounding box center [335, 197] width 291 height 40
paste textarea "Decor tip: Greet your guests with festive Fall Entryway Decorating Ideas."
type textarea "add sentence: Decor tip: Greet your guests with festive Fall Entryway Decoratin…"
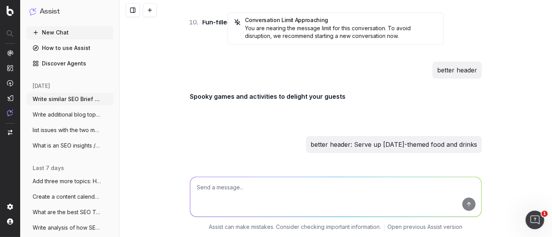
scroll to position [133444, 0]
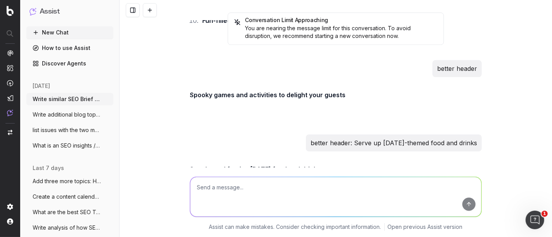
drag, startPoint x: 231, startPoint y: 146, endPoint x: 182, endPoint y: 126, distance: 52.9
click at [229, 201] on textarea at bounding box center [335, 197] width 291 height 40
paste textarea "Get your home [DATE] party-ready"
type textarea "revise: Get your home [DATE] party-ready"
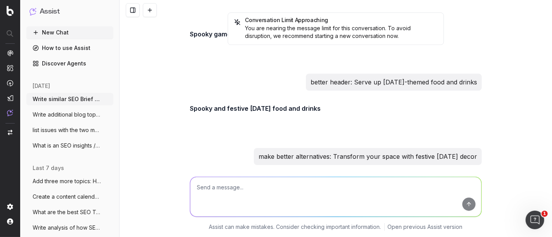
scroll to position [133539, 0]
